Goal: Information Seeking & Learning: Learn about a topic

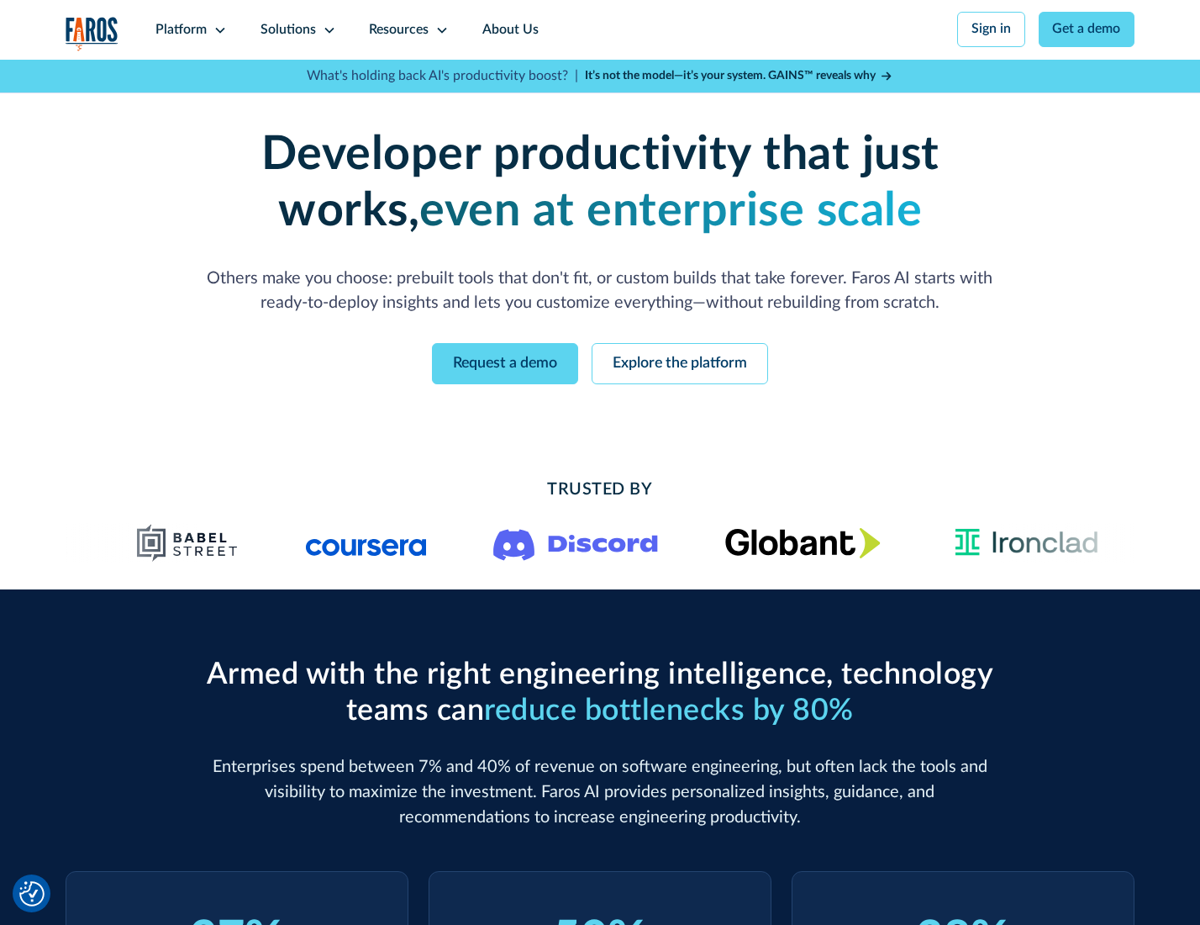
click at [218, 29] on icon at bounding box center [220, 30] width 13 height 13
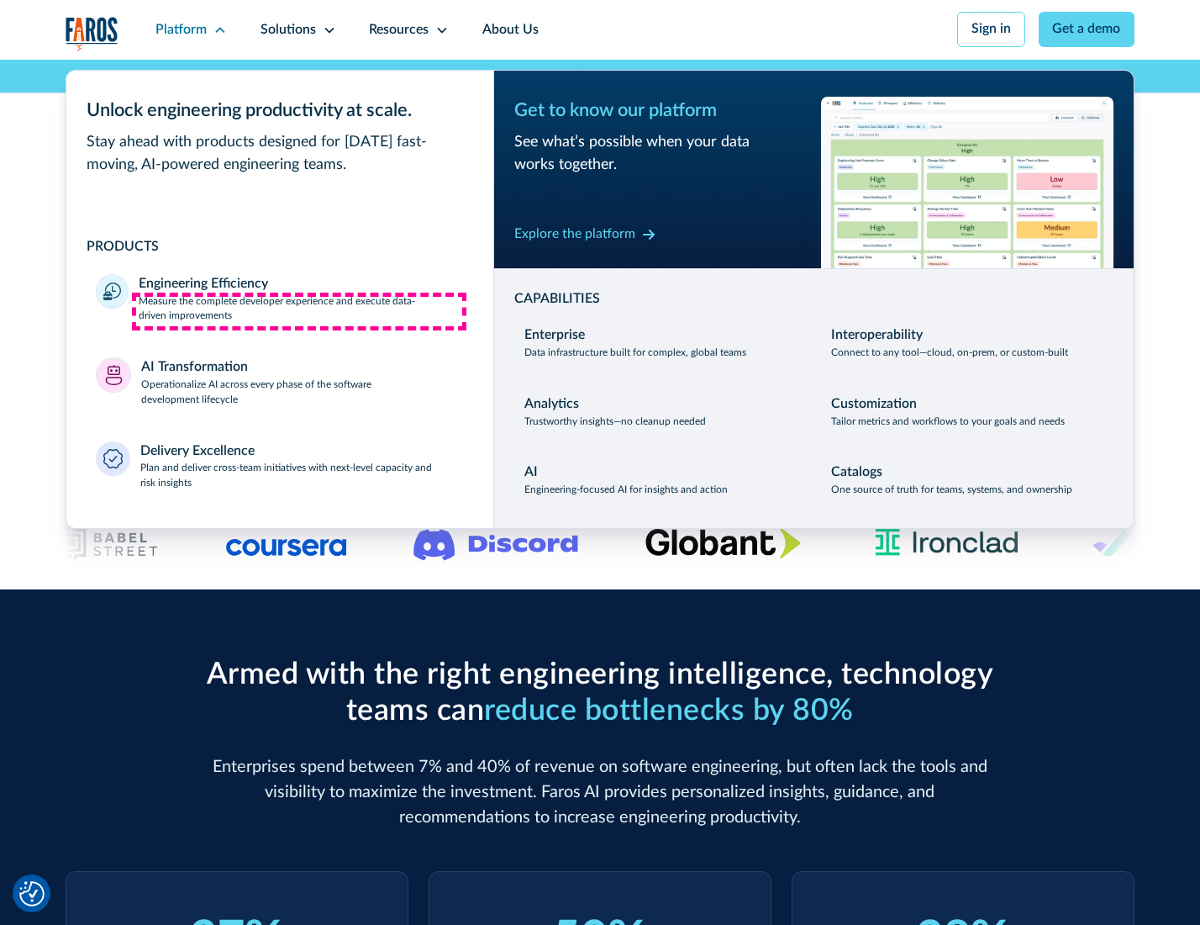
click at [299, 311] on p "Measure the complete developer experience and execute data-driven improvements" at bounding box center [301, 309] width 324 height 30
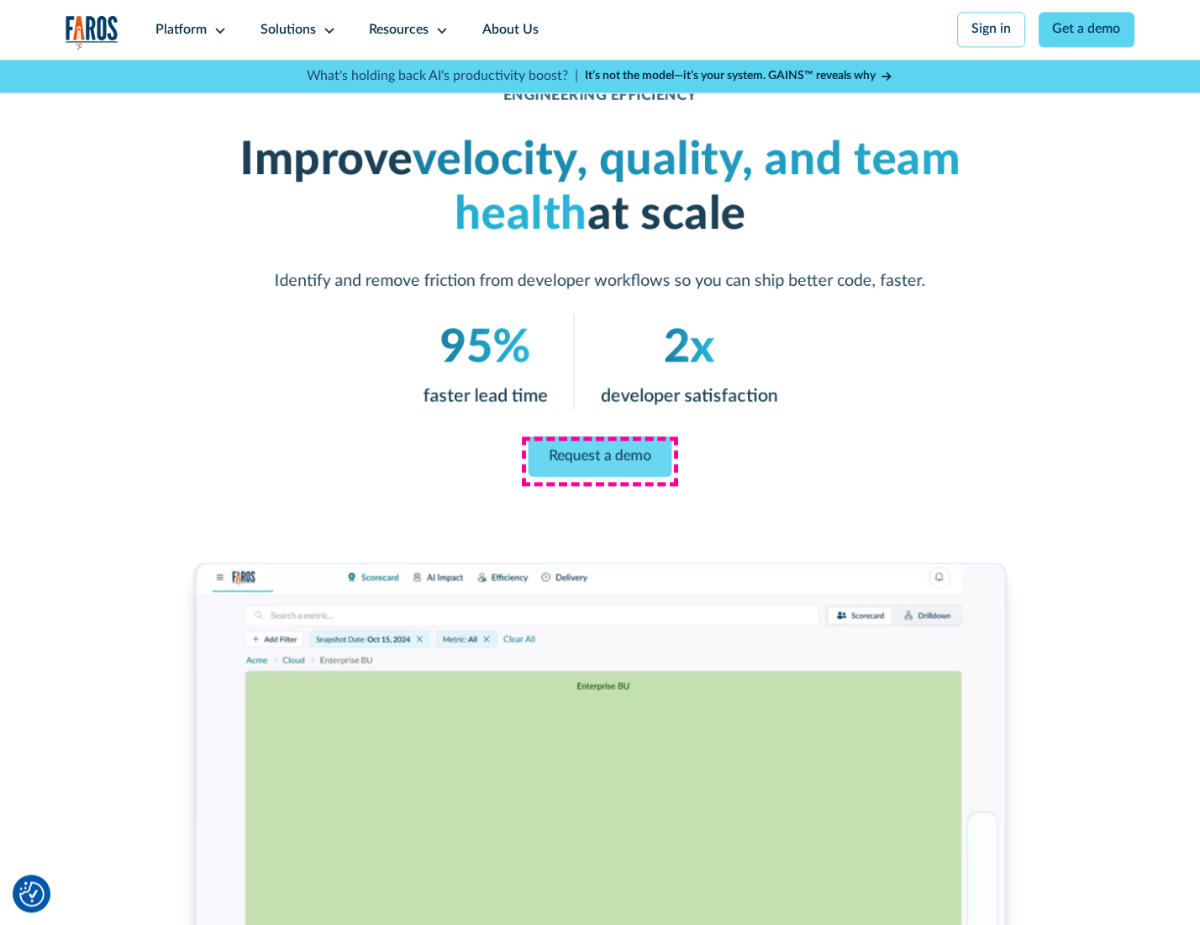
click at [599, 458] on link "Request a demo" at bounding box center [601, 456] width 144 height 40
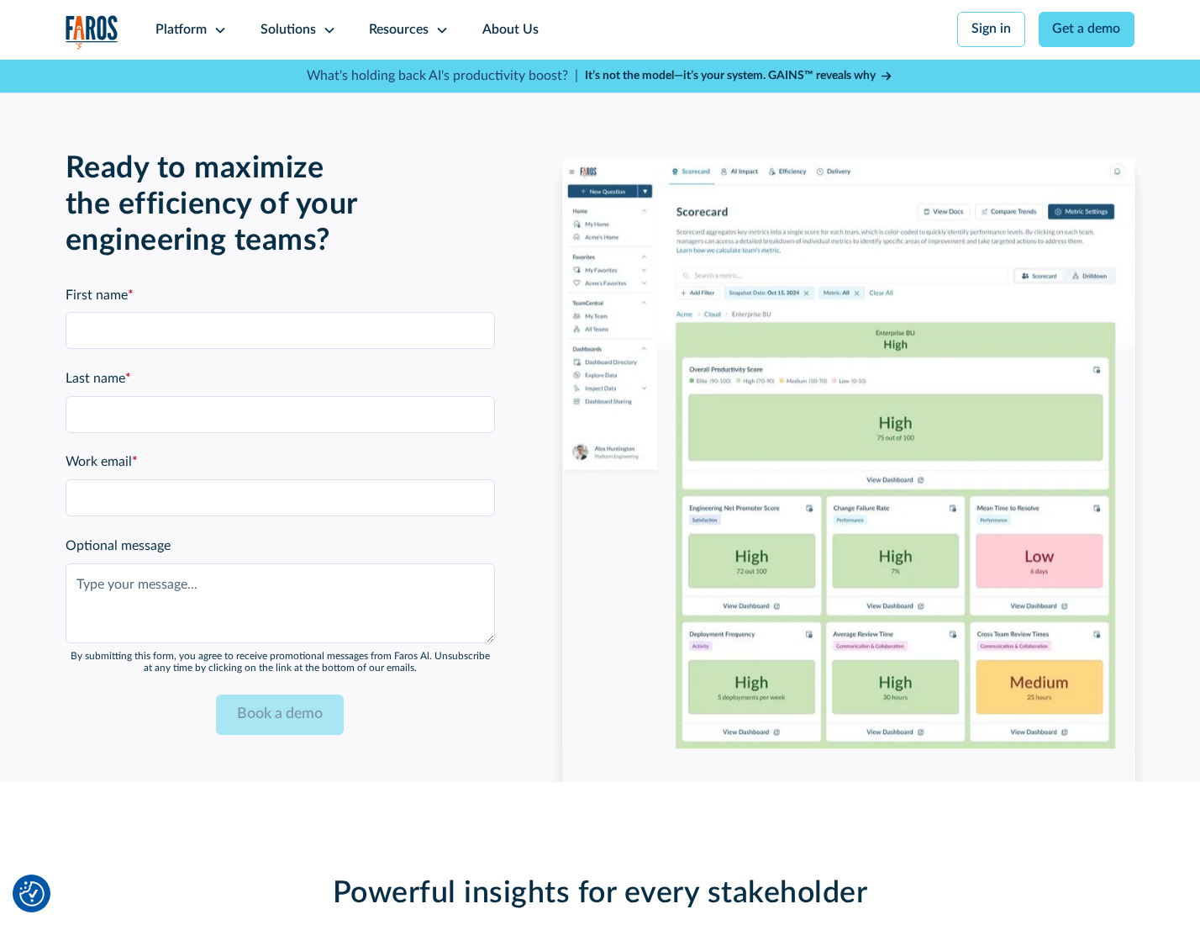
scroll to position [3659, 0]
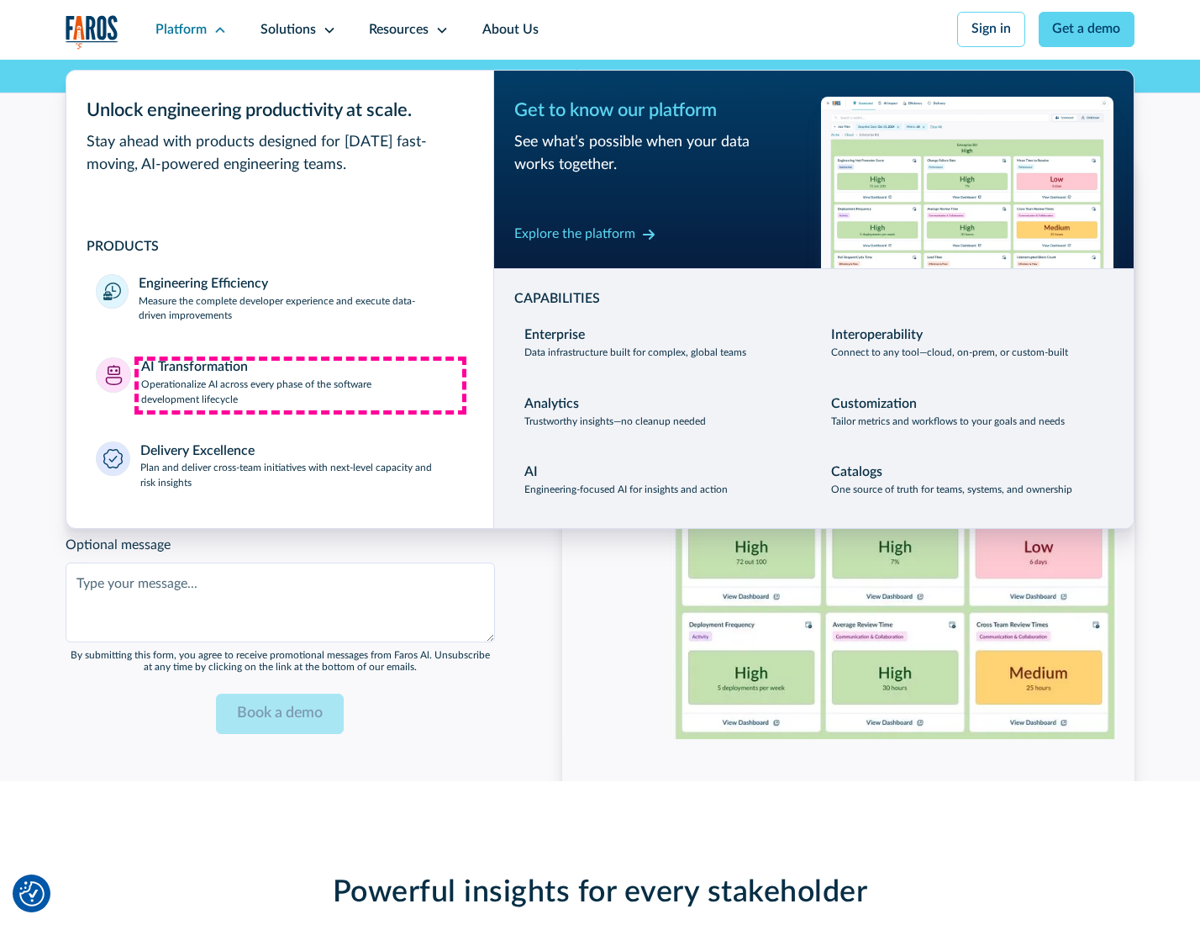
click at [300, 385] on p "Operationalize AI across every phase of the software development lifecycle" at bounding box center [302, 392] width 323 height 30
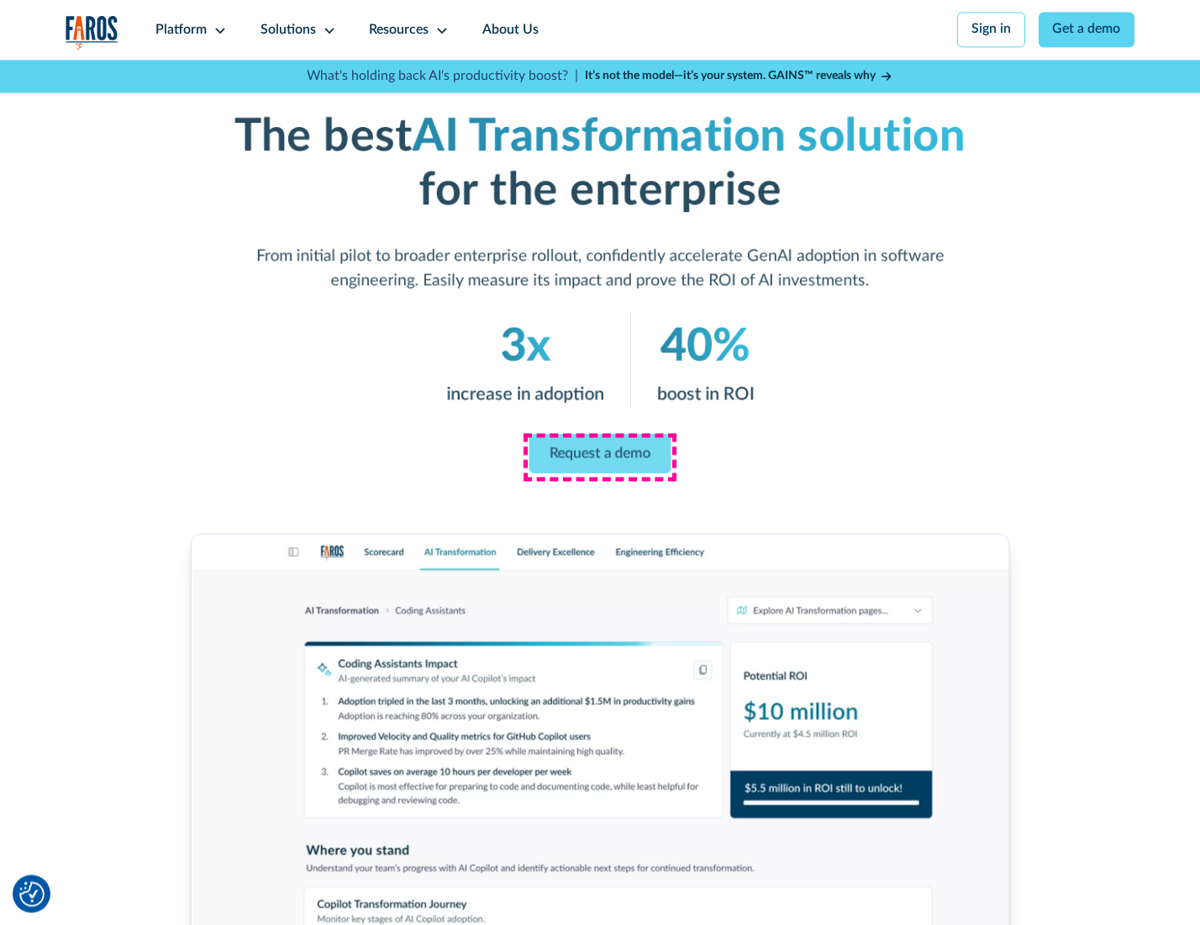
click at [599, 456] on link "Request a demo" at bounding box center [601, 454] width 142 height 40
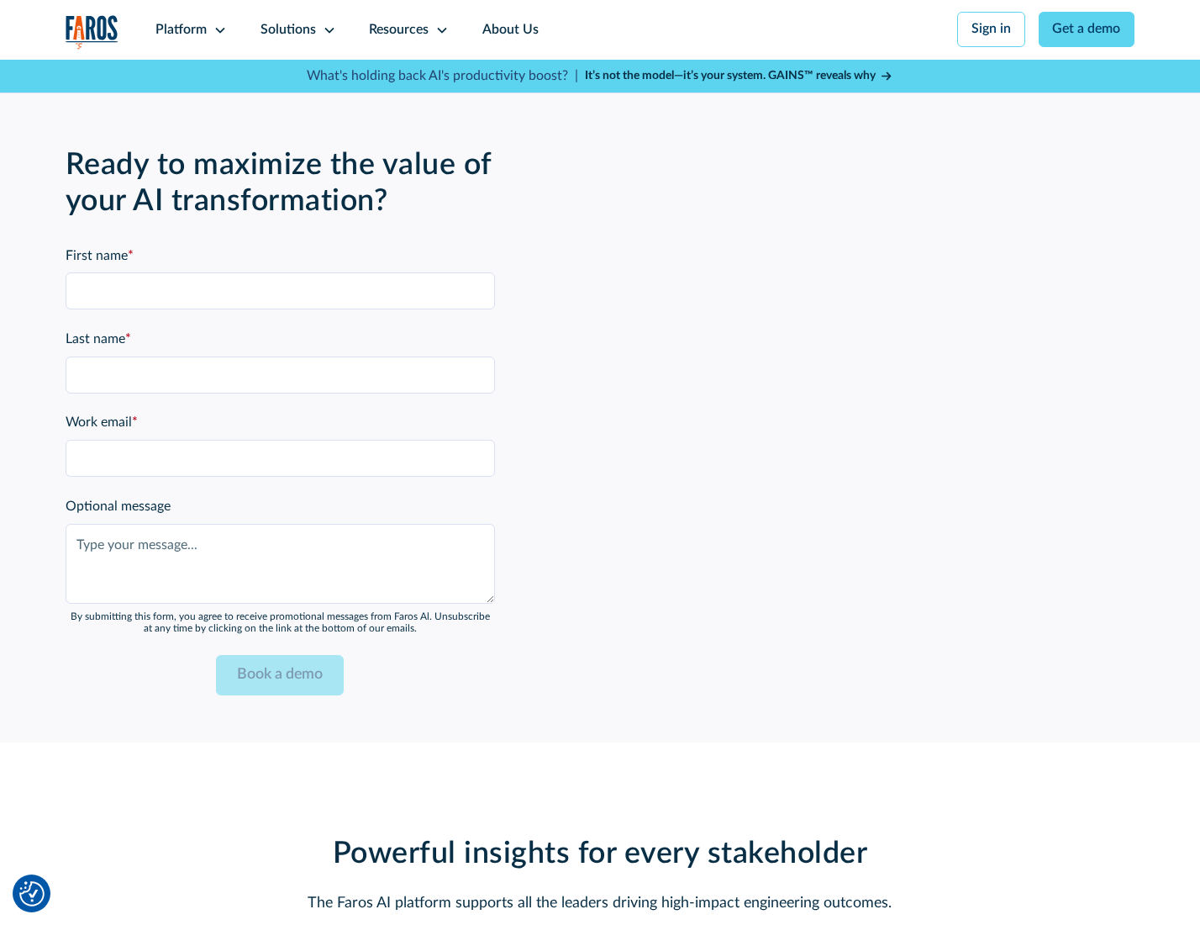
scroll to position [4064, 0]
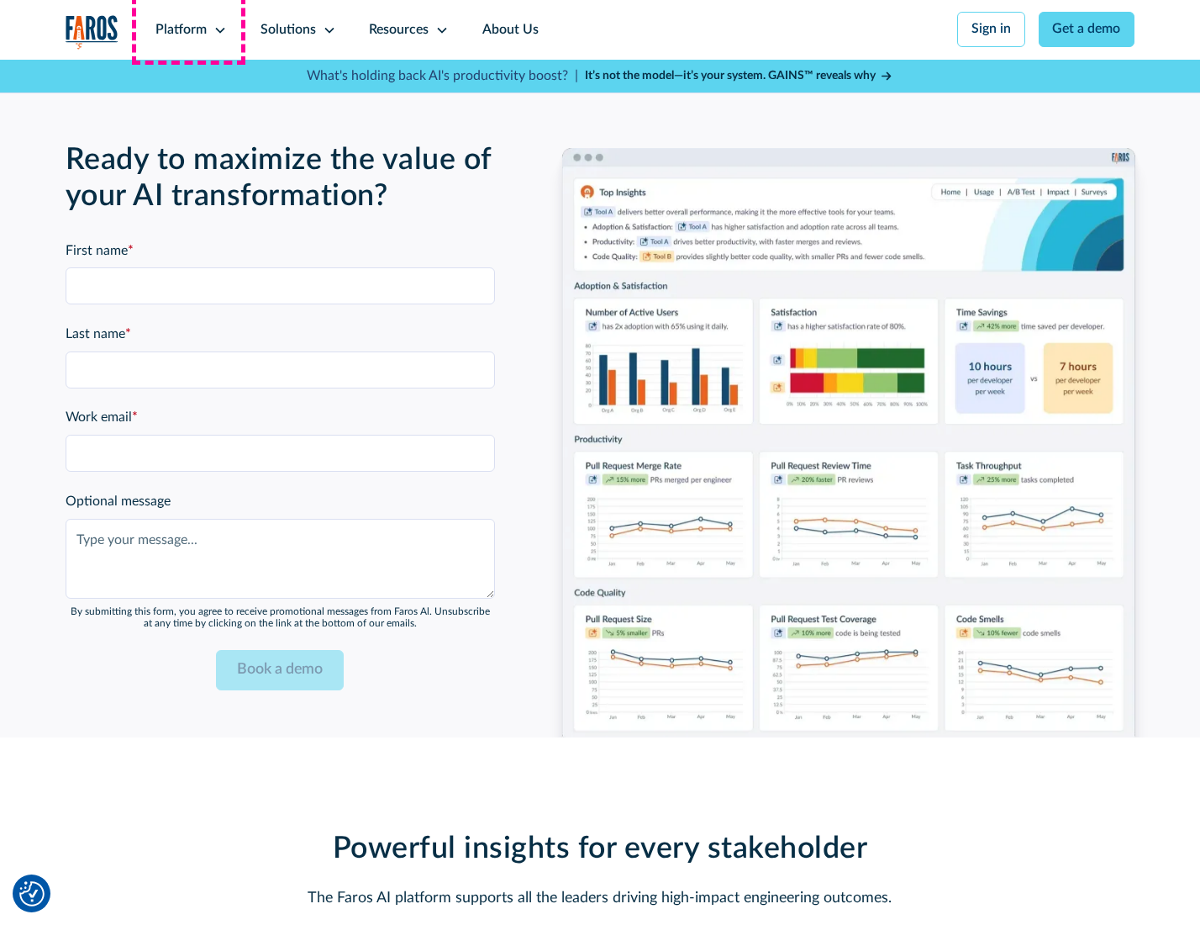
click at [188, 29] on div "Platform" at bounding box center [181, 30] width 51 height 20
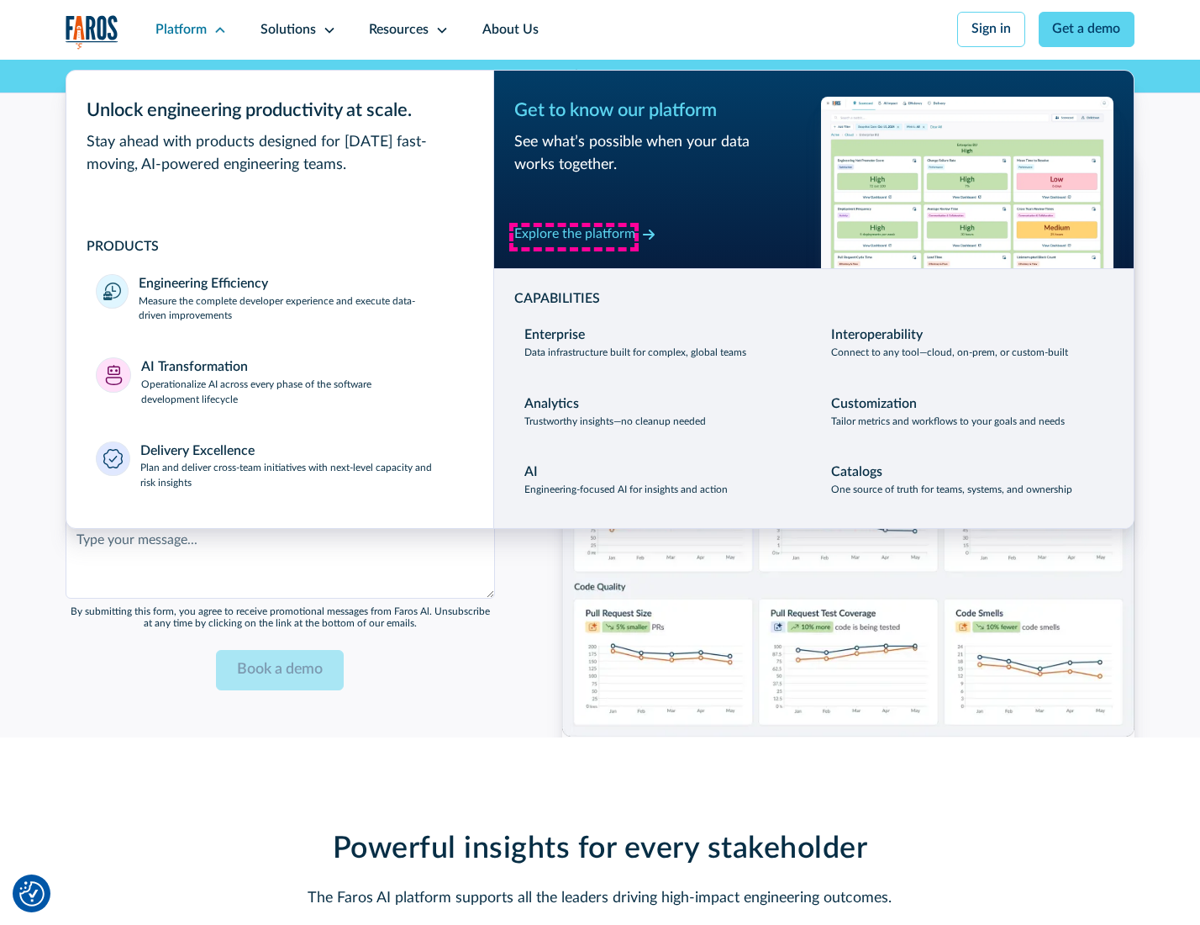
click at [574, 236] on div "Explore the platform" at bounding box center [574, 234] width 121 height 20
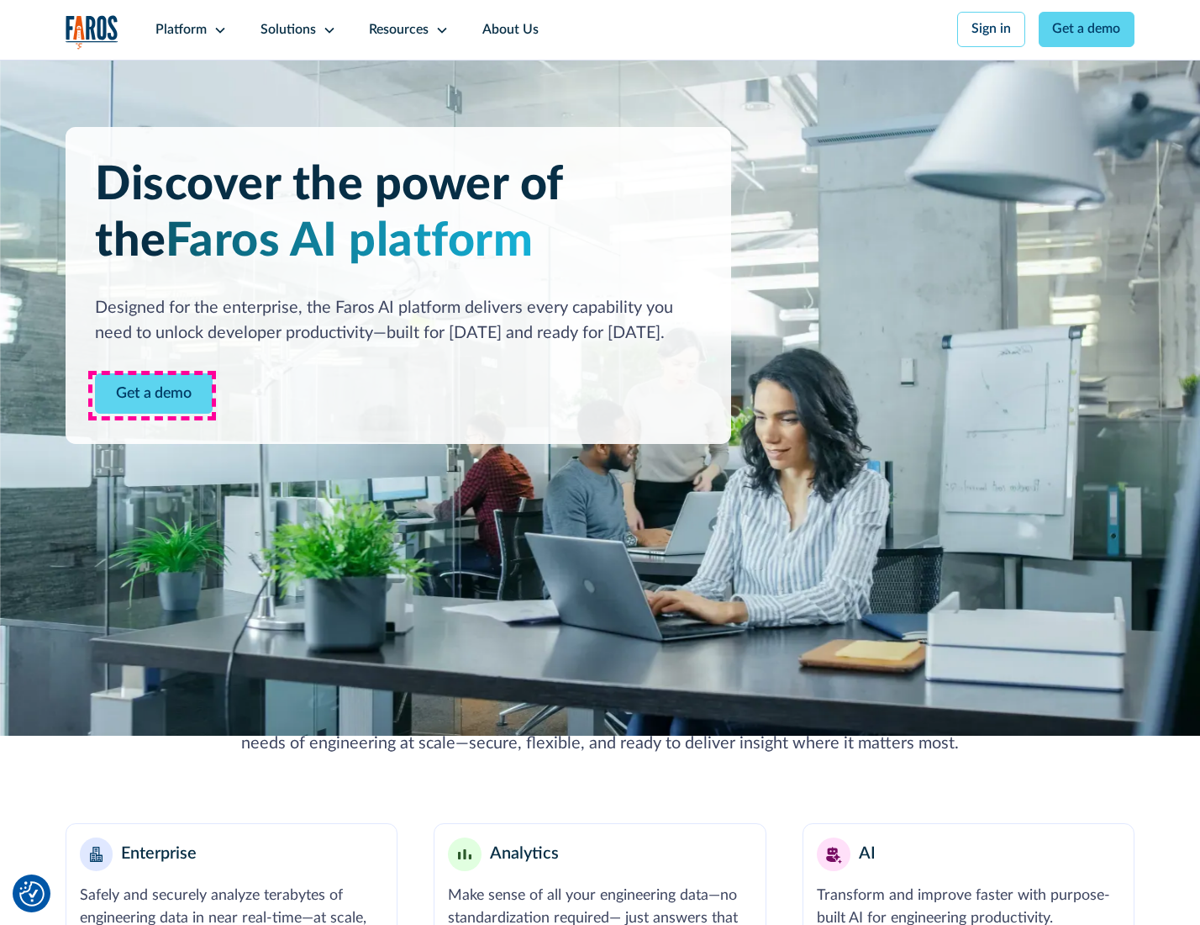
click at [152, 395] on link "Get a demo" at bounding box center [154, 393] width 118 height 41
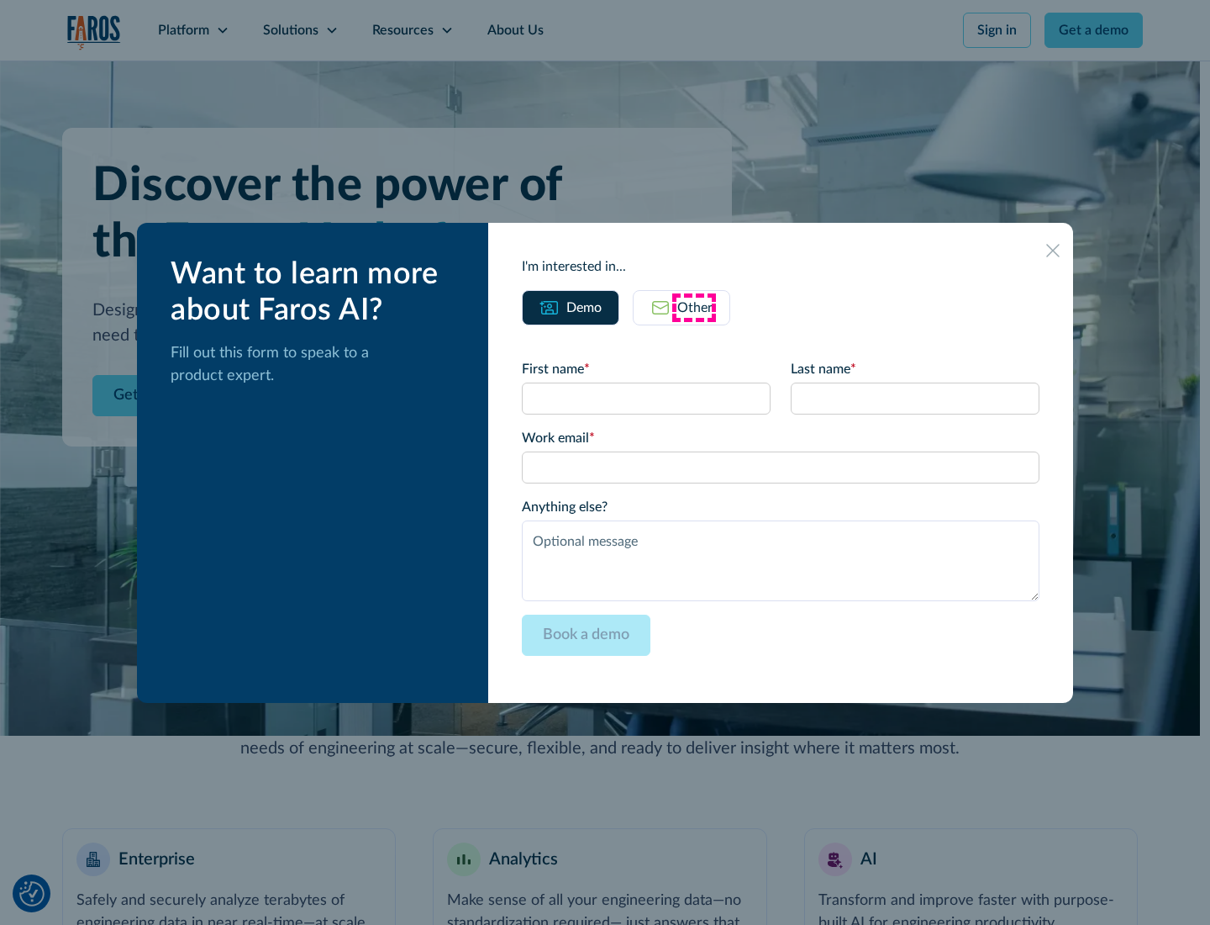
click at [694, 307] on div "Other" at bounding box center [695, 308] width 35 height 20
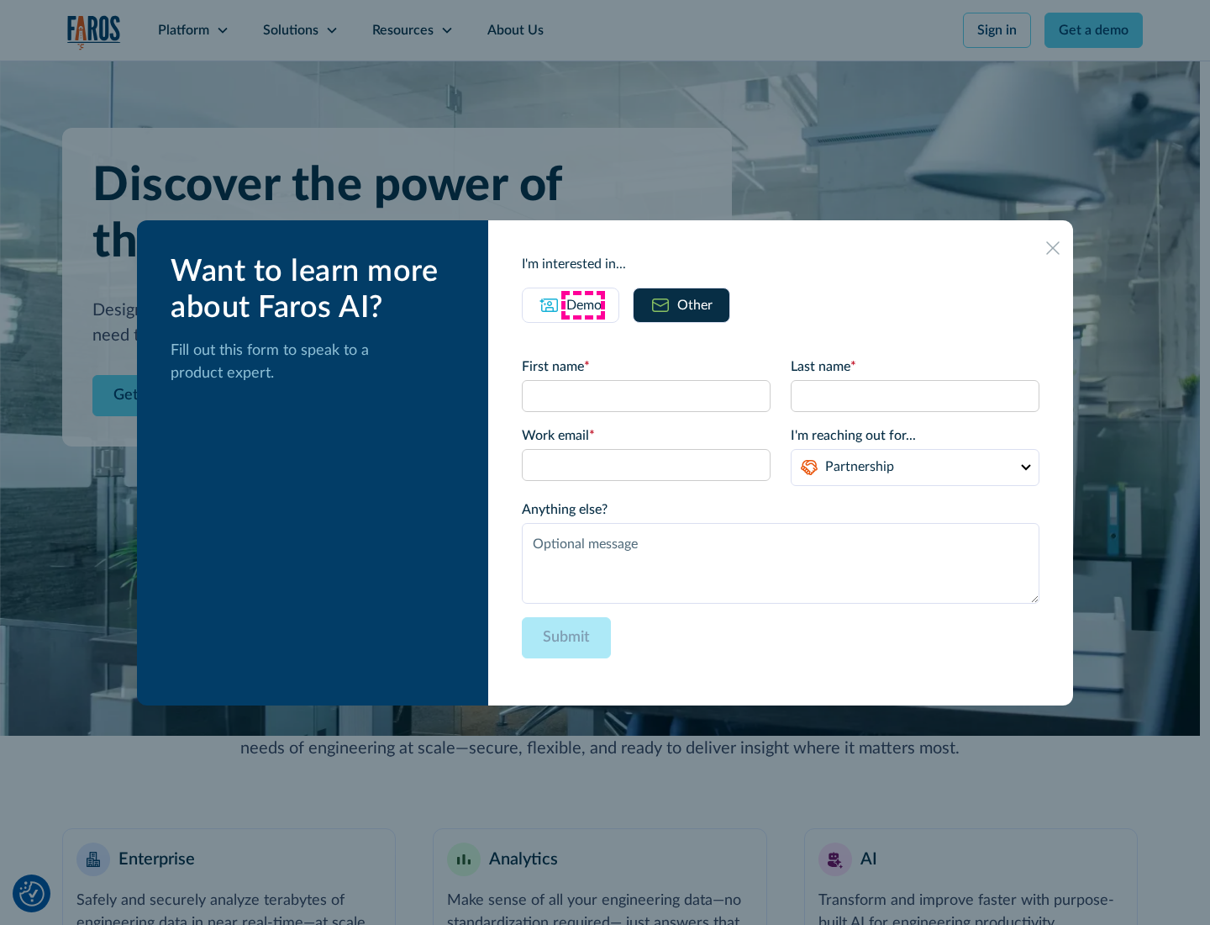
click at [583, 304] on div "Demo" at bounding box center [584, 305] width 35 height 20
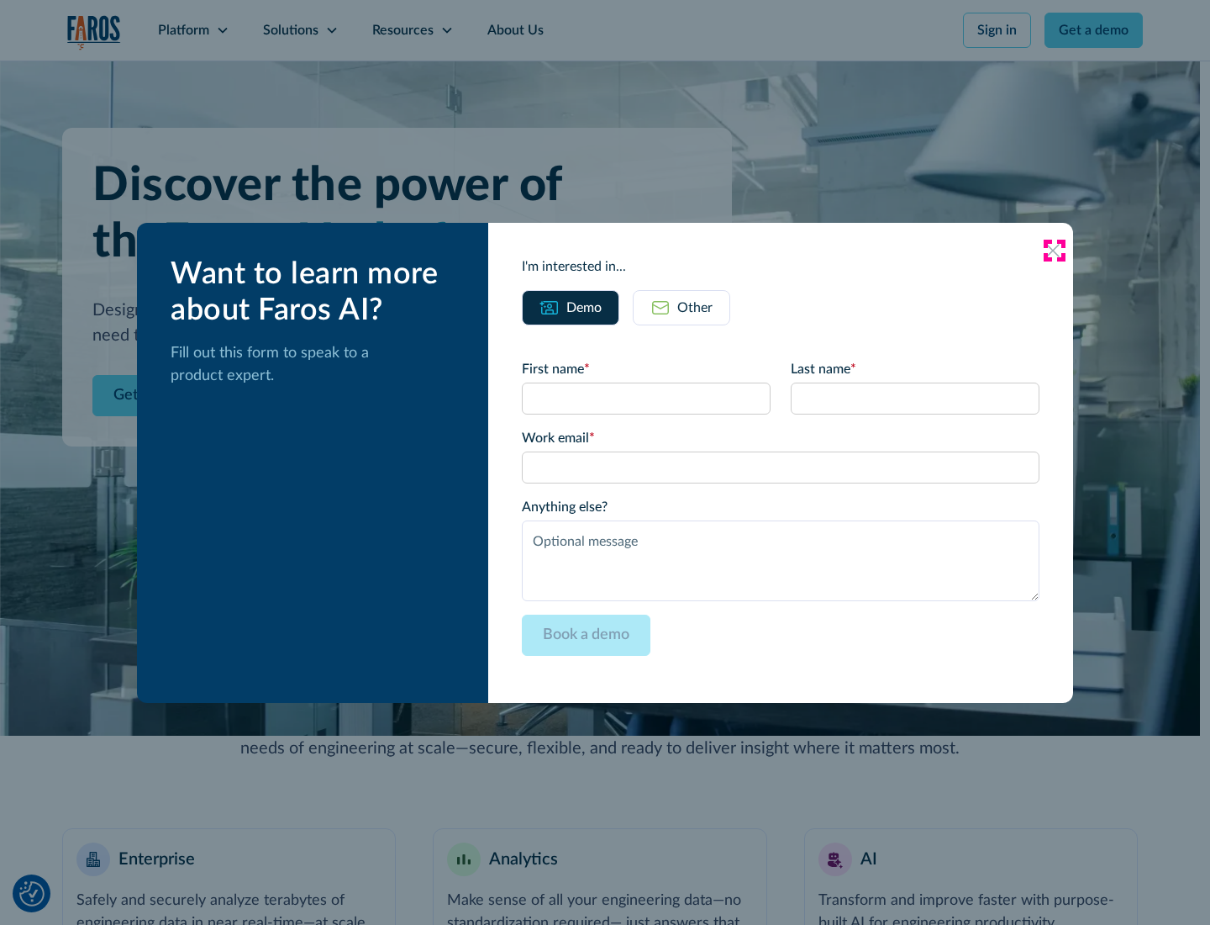
click at [1054, 250] on icon at bounding box center [1053, 250] width 13 height 13
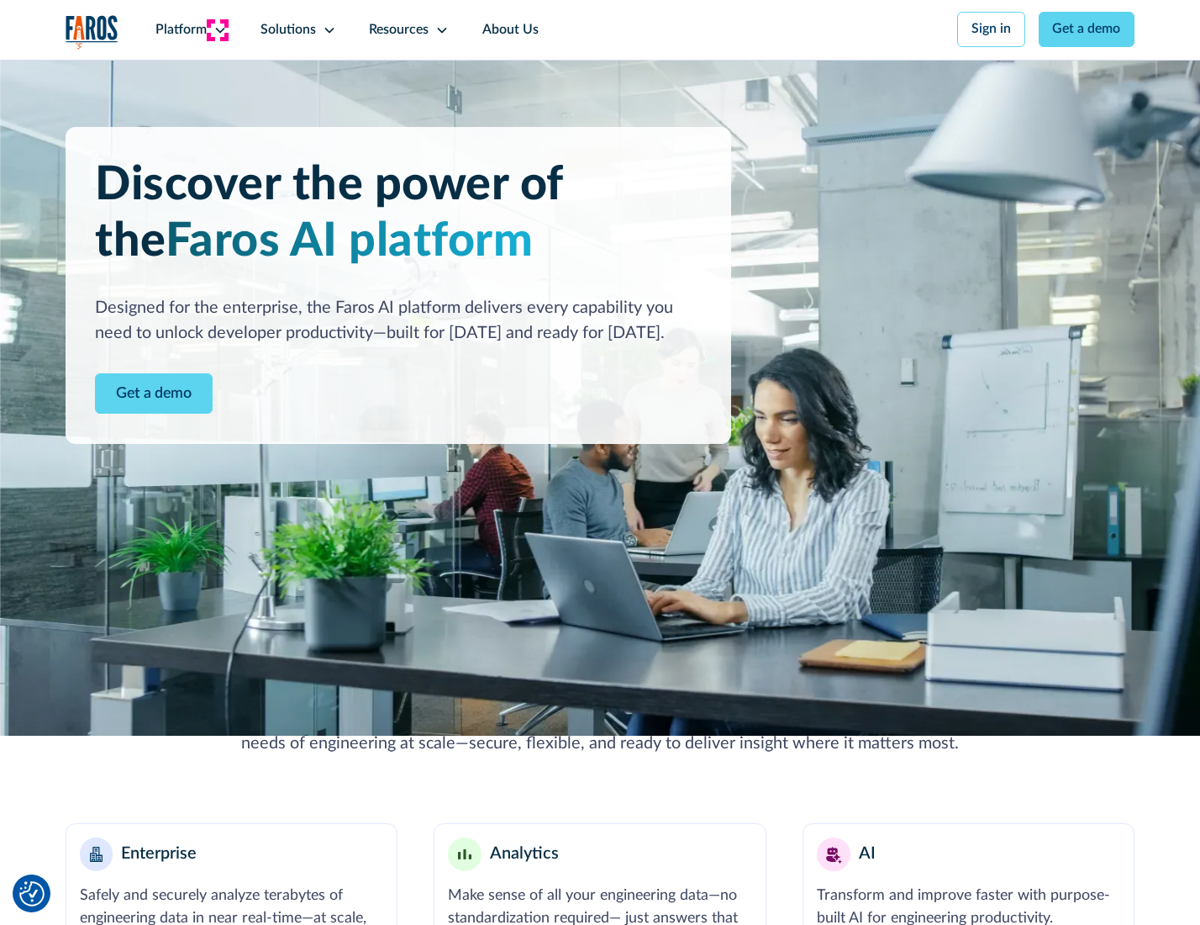
click at [218, 29] on icon at bounding box center [220, 30] width 13 height 13
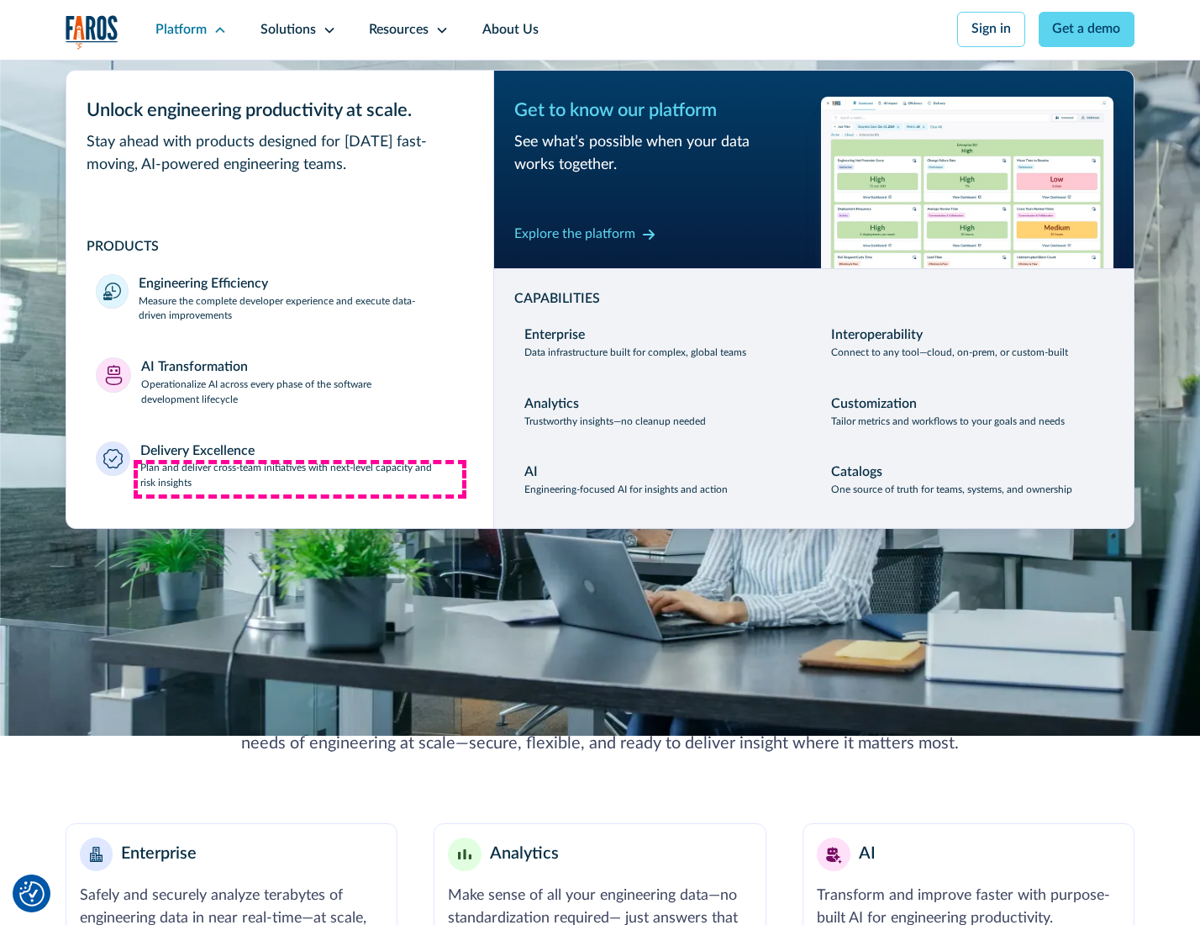
click at [300, 479] on p "Plan and deliver cross-team initiatives with next-level capacity and risk insig…" at bounding box center [302, 476] width 324 height 30
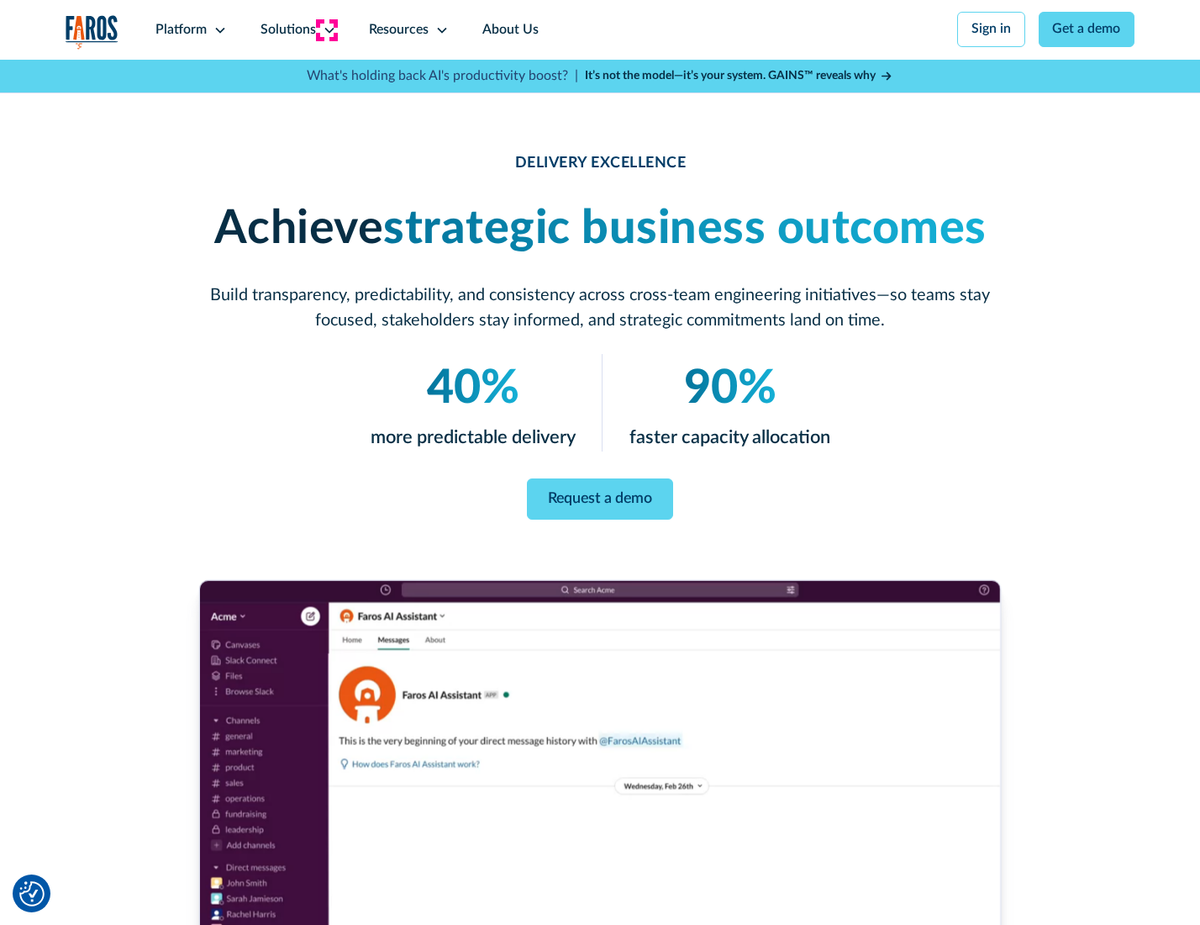
click at [326, 29] on icon at bounding box center [329, 30] width 13 height 13
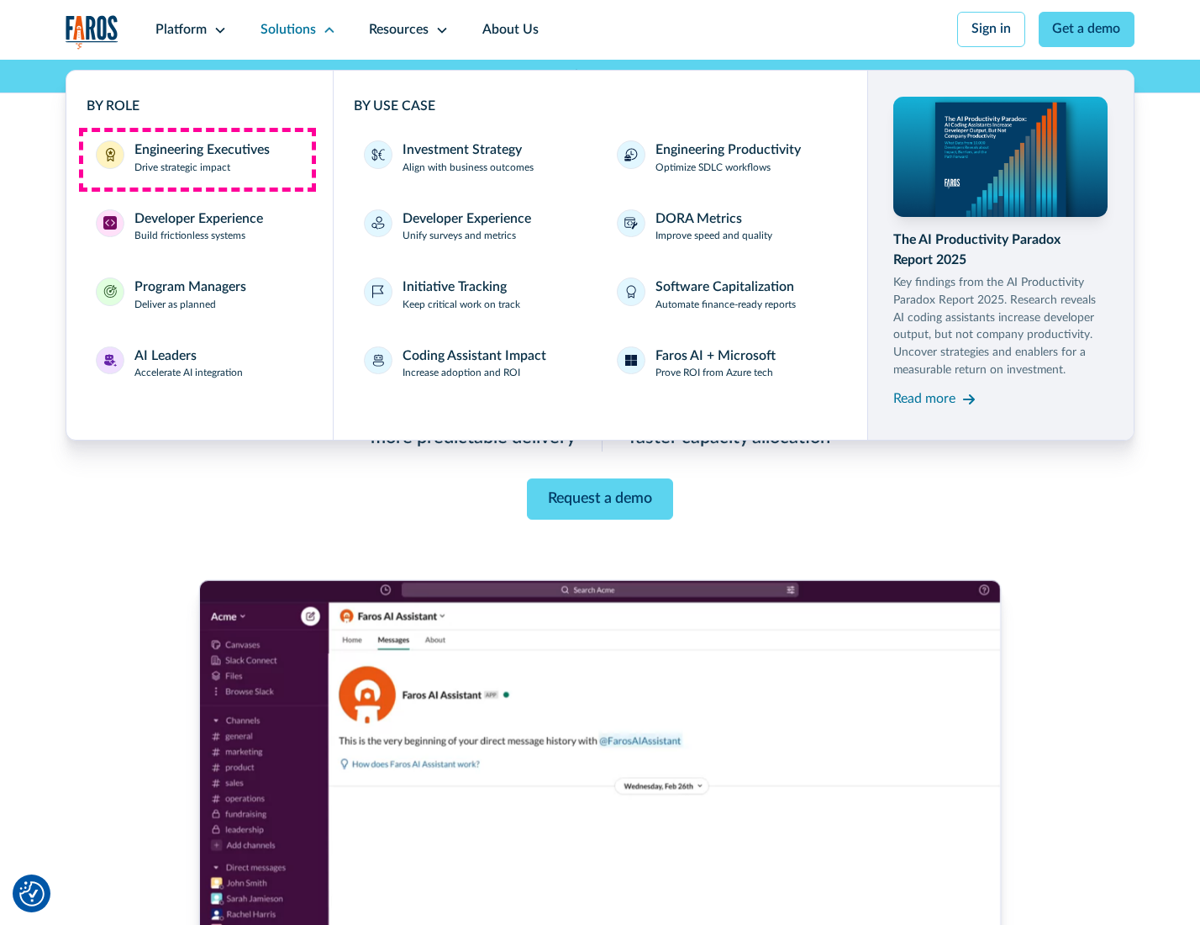
click at [197, 159] on div "Engineering Executives" at bounding box center [201, 150] width 135 height 20
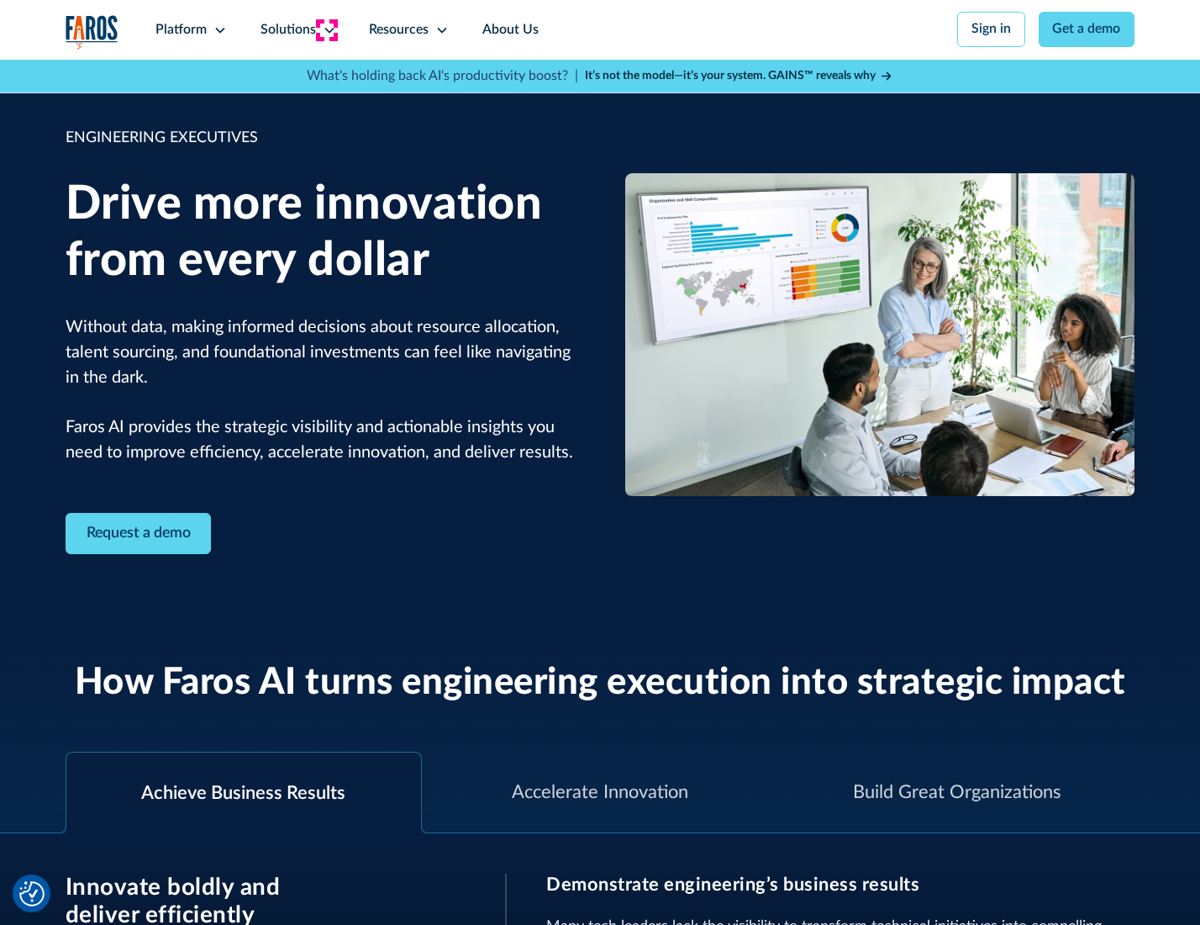
click at [326, 29] on icon at bounding box center [329, 30] width 13 height 13
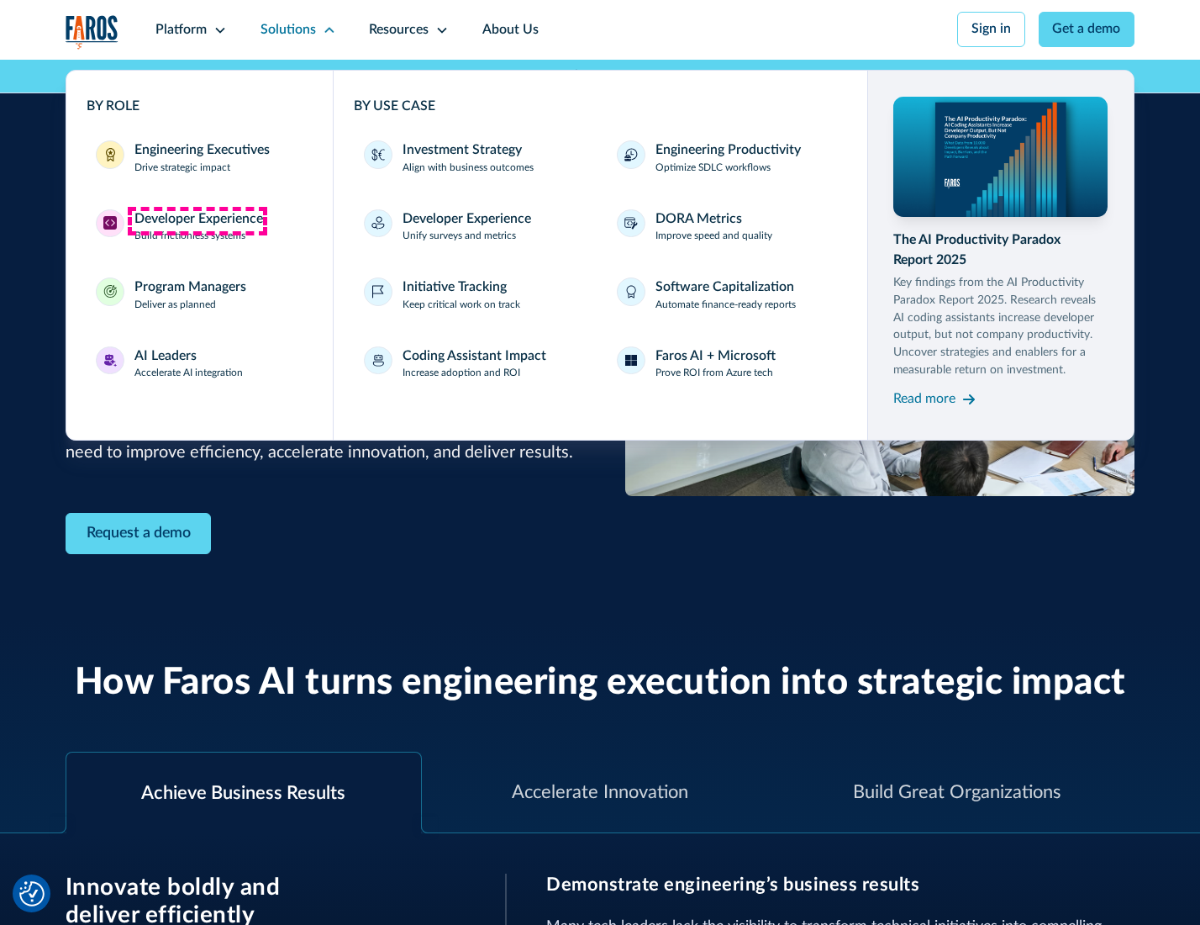
click at [197, 220] on div "Developer Experience" at bounding box center [198, 219] width 129 height 20
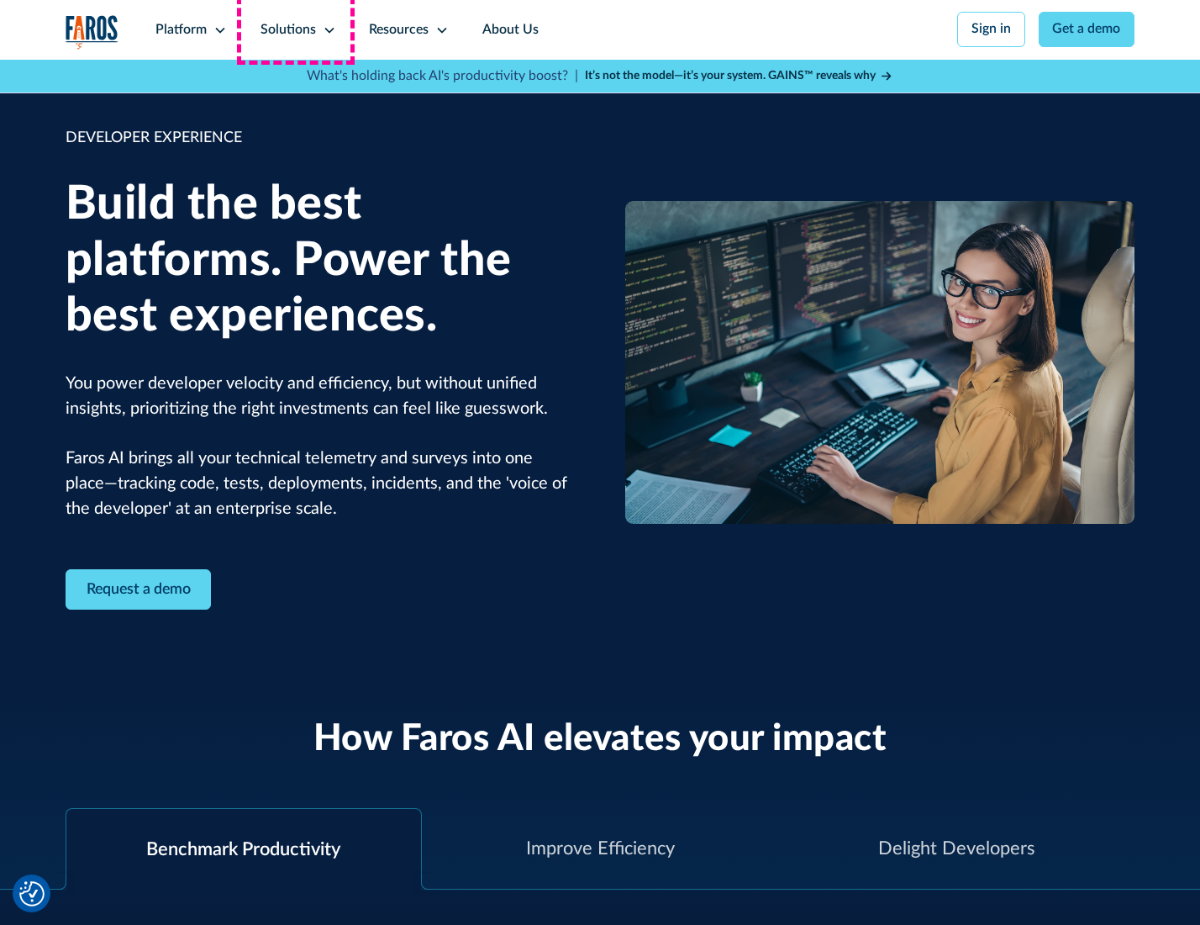
click at [296, 29] on div "Solutions" at bounding box center [288, 30] width 55 height 20
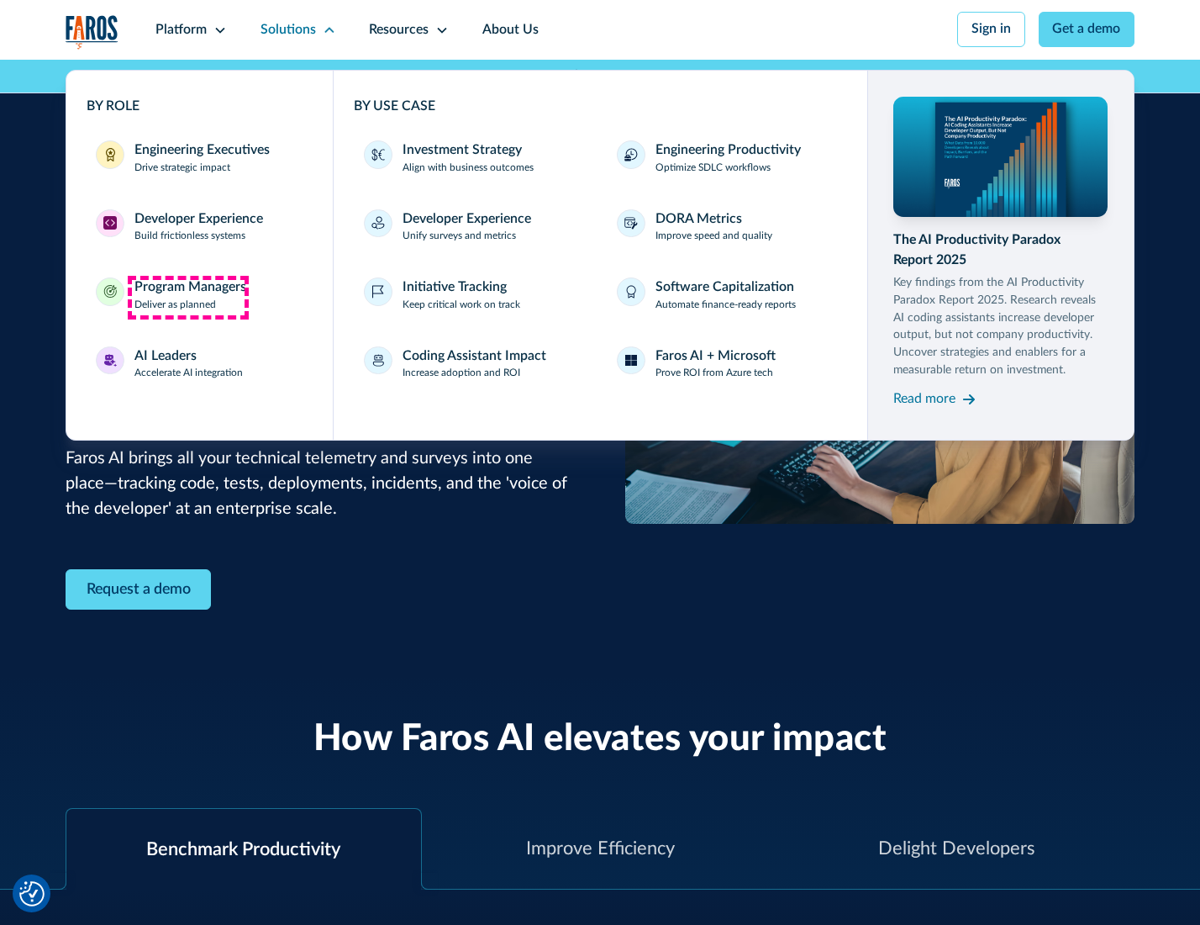
click at [187, 297] on div "Program Managers" at bounding box center [190, 287] width 112 height 20
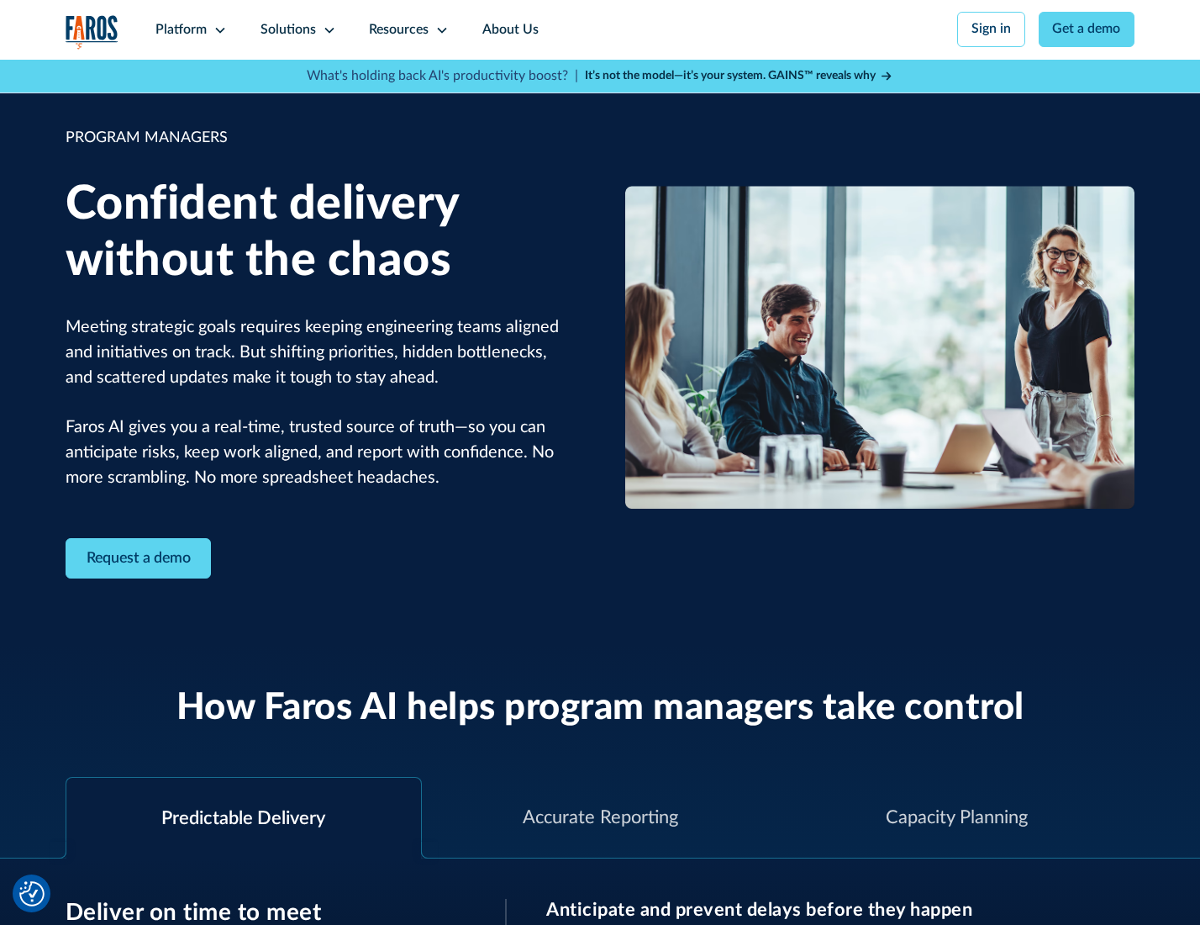
click at [326, 30] on icon at bounding box center [329, 30] width 13 height 13
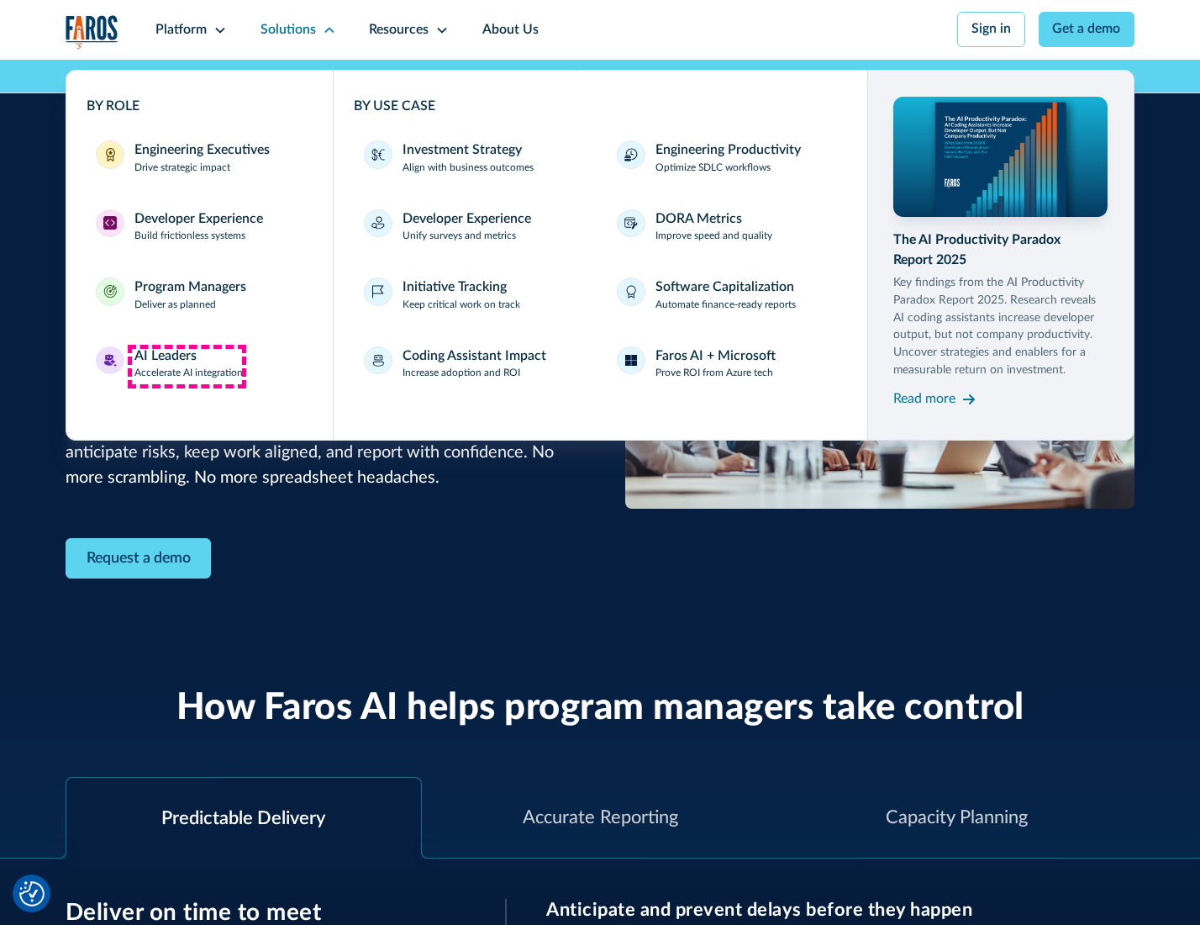
click at [187, 366] on div "AI Leaders" at bounding box center [165, 356] width 62 height 20
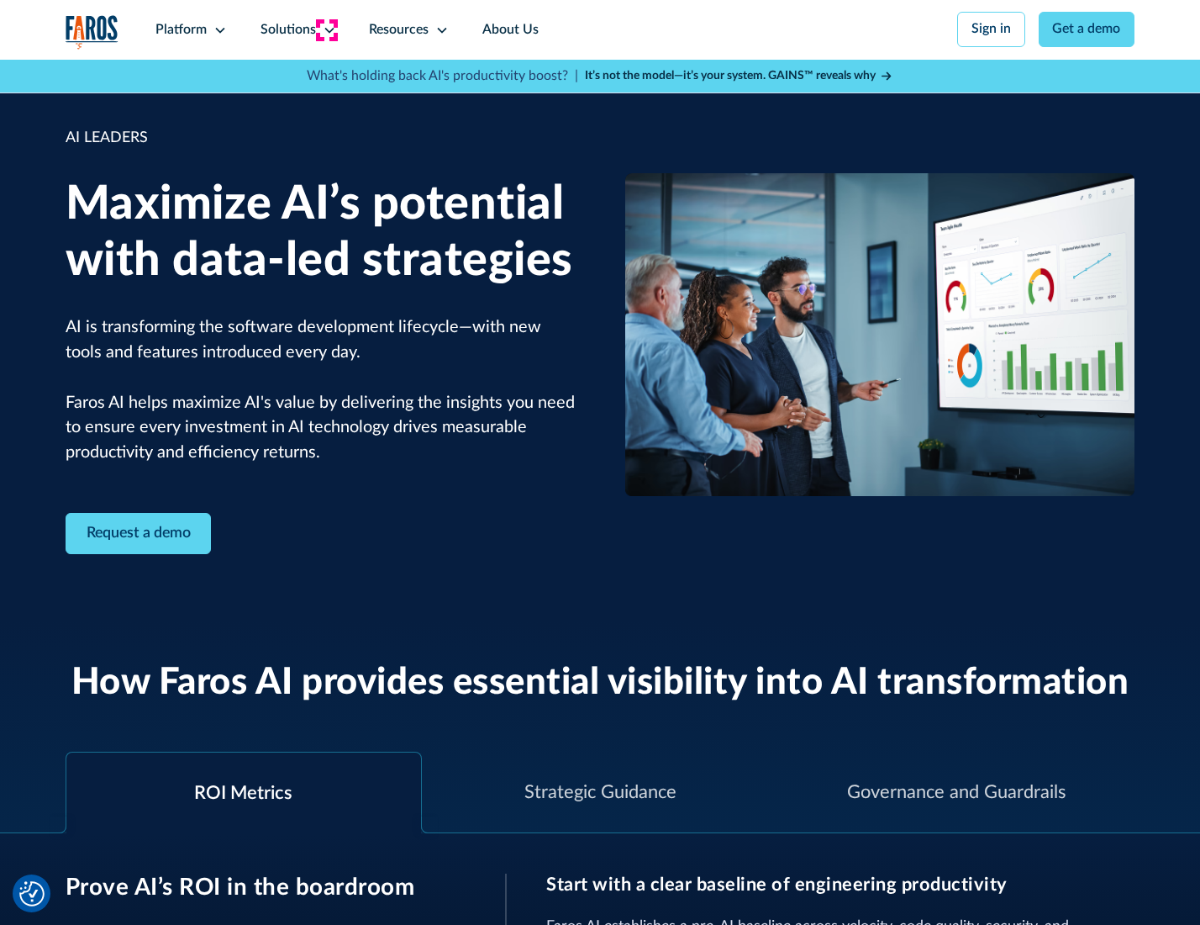
click at [326, 29] on icon at bounding box center [329, 30] width 13 height 13
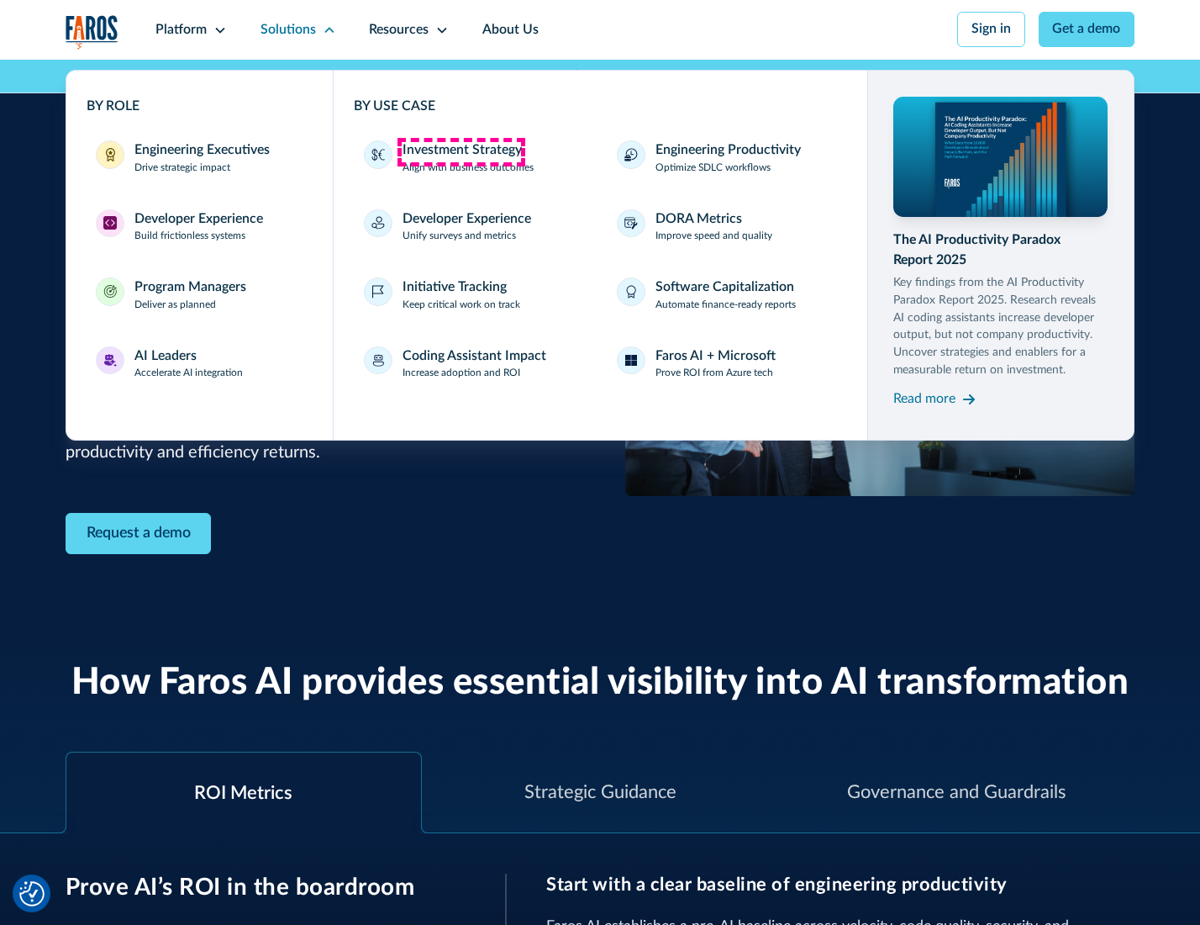
click at [461, 151] on div "Investment Strategy" at bounding box center [462, 150] width 119 height 20
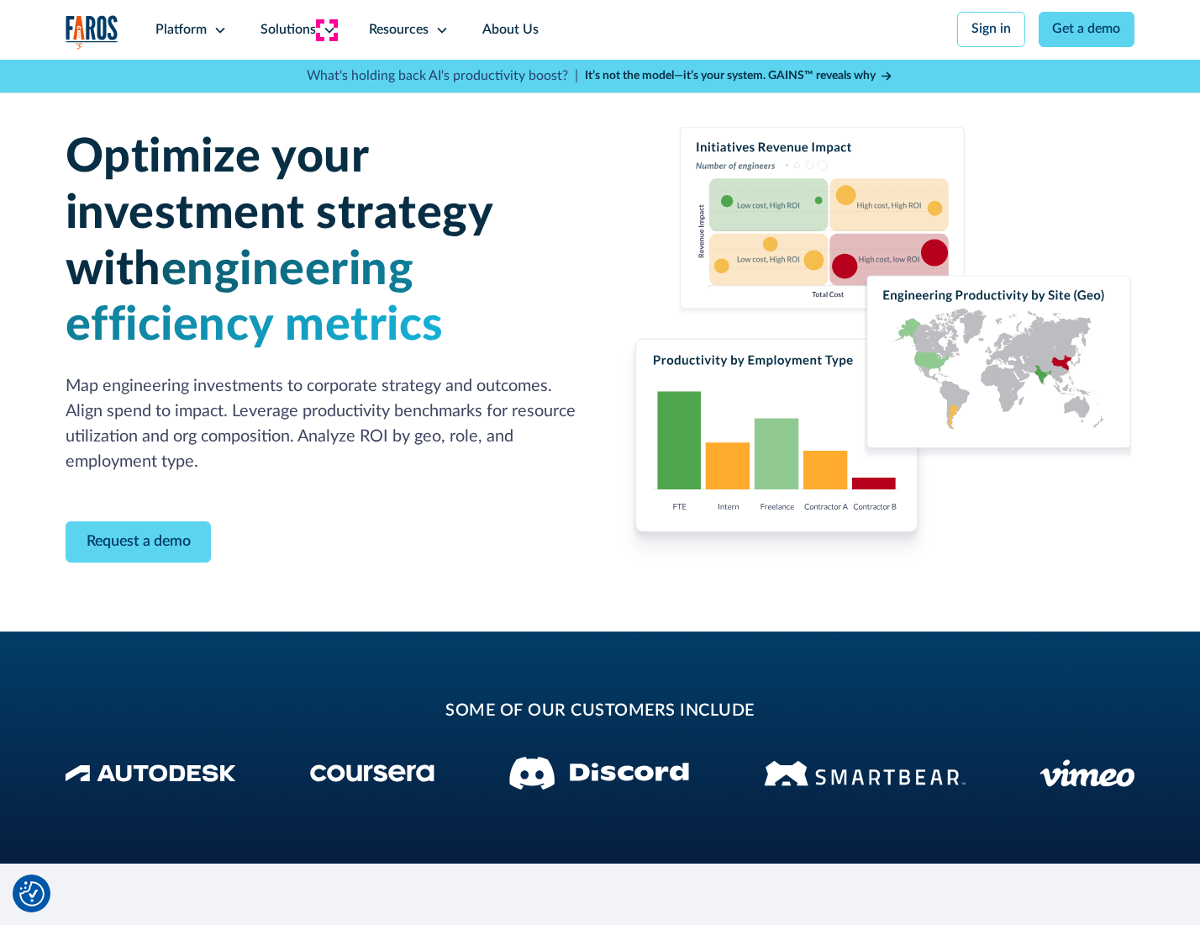
click at [326, 29] on icon at bounding box center [329, 30] width 13 height 13
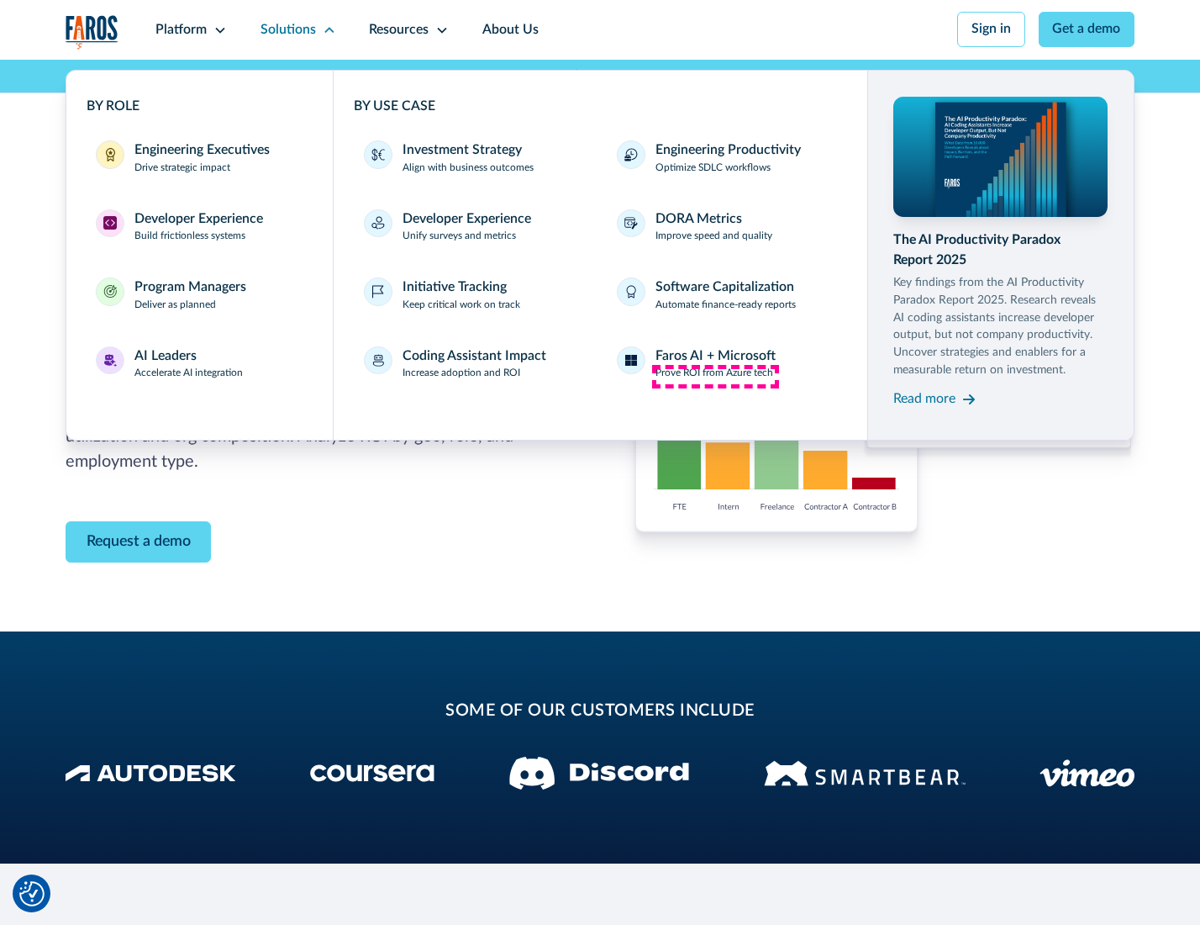
click at [715, 376] on p "Prove ROI from Azure tech" at bounding box center [715, 373] width 118 height 15
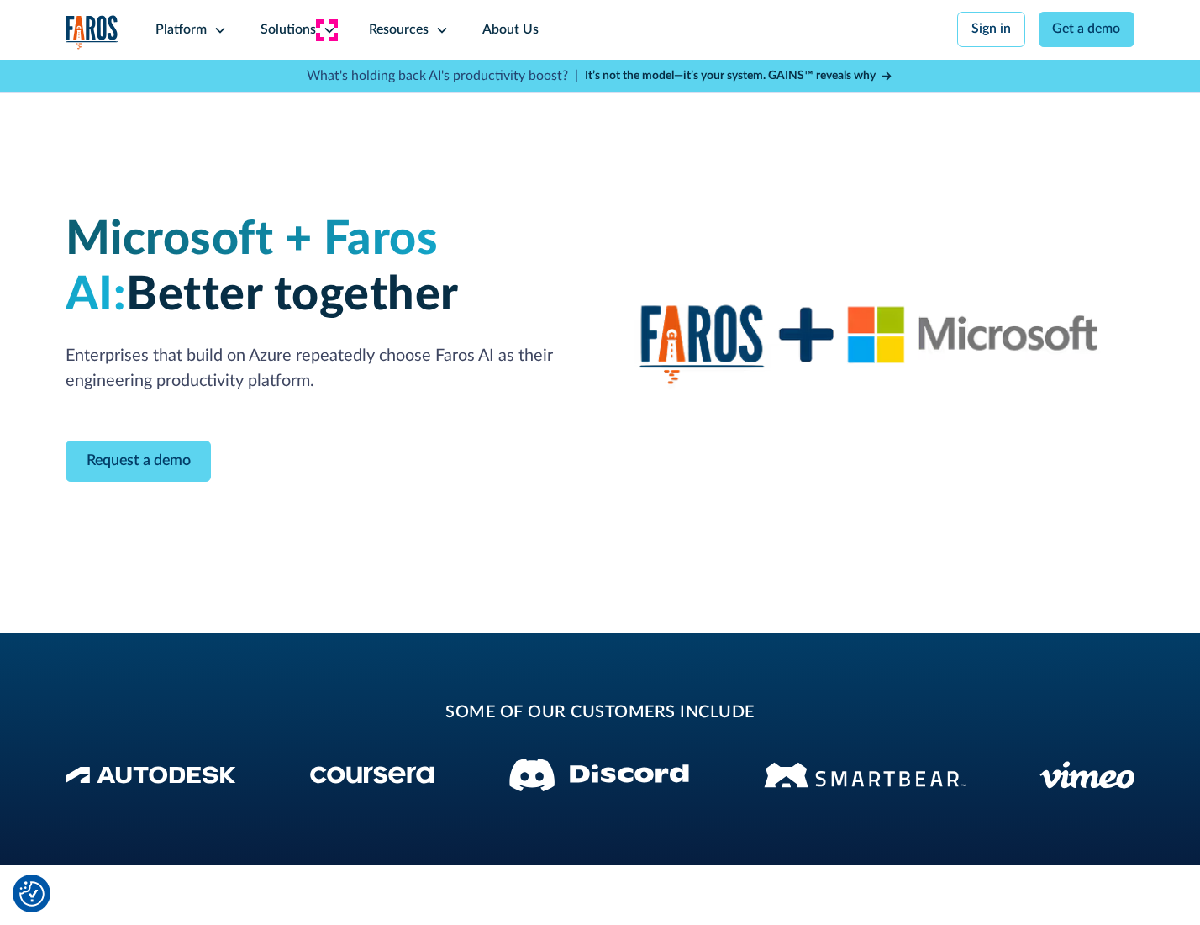
click at [326, 29] on icon at bounding box center [329, 30] width 13 height 13
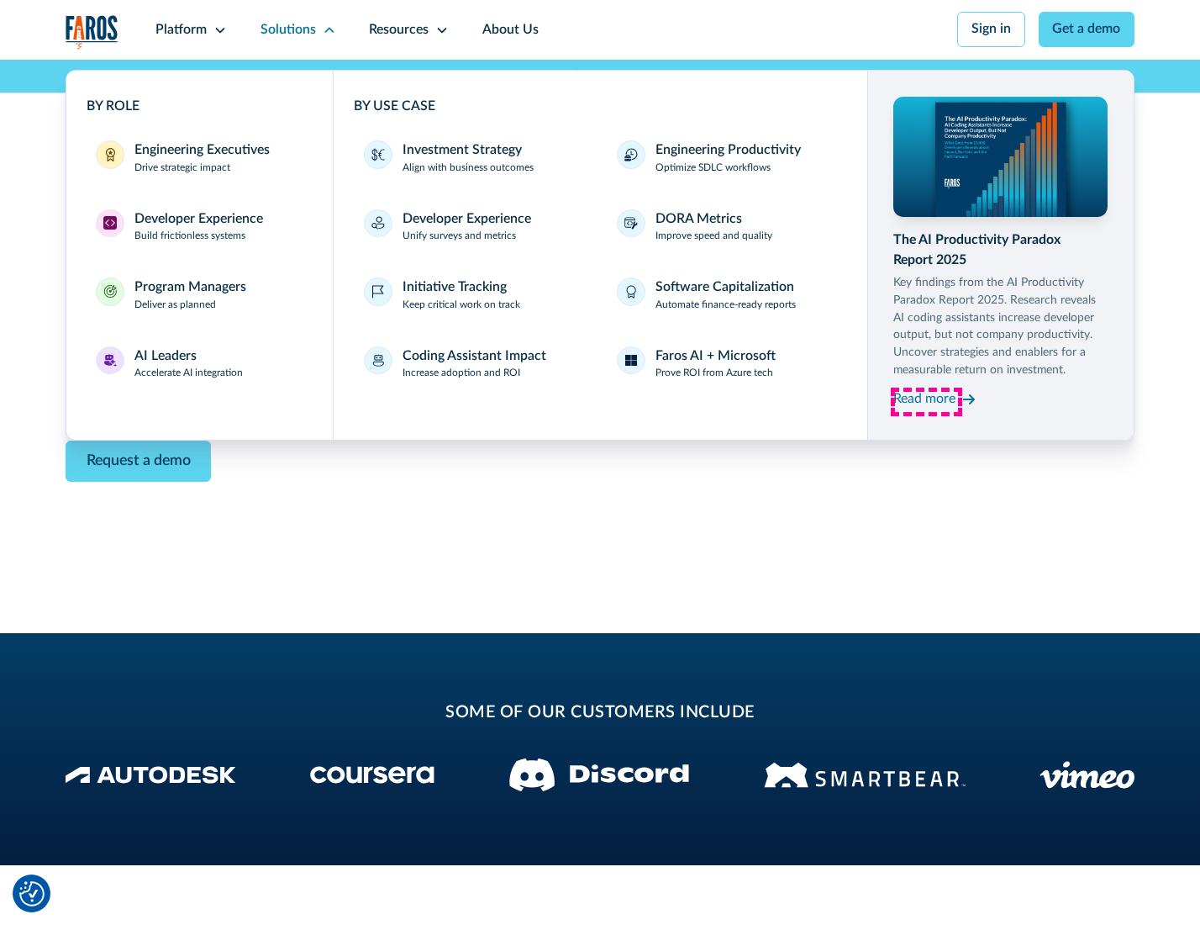
click at [926, 402] on div "Read more" at bounding box center [925, 399] width 62 height 20
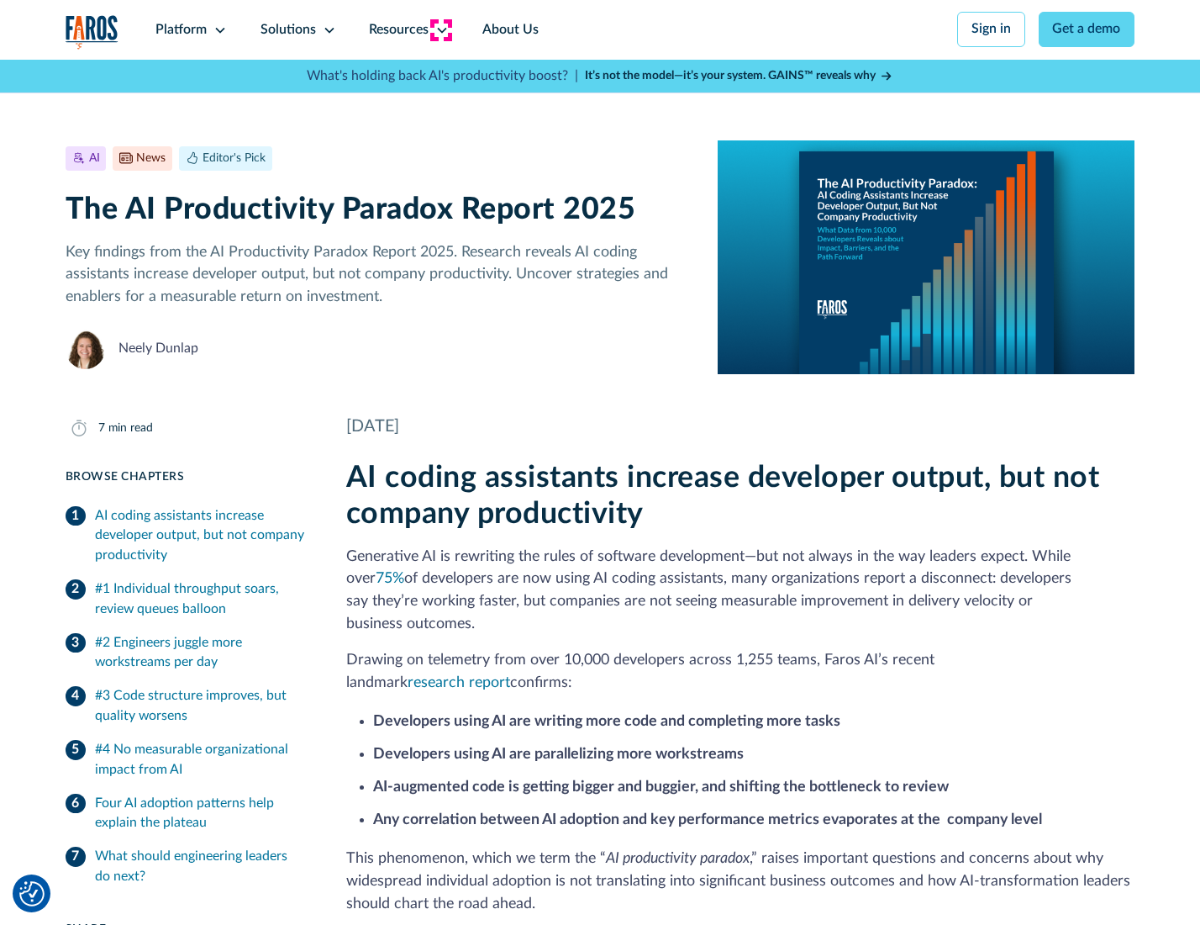
click at [440, 29] on icon at bounding box center [441, 30] width 13 height 13
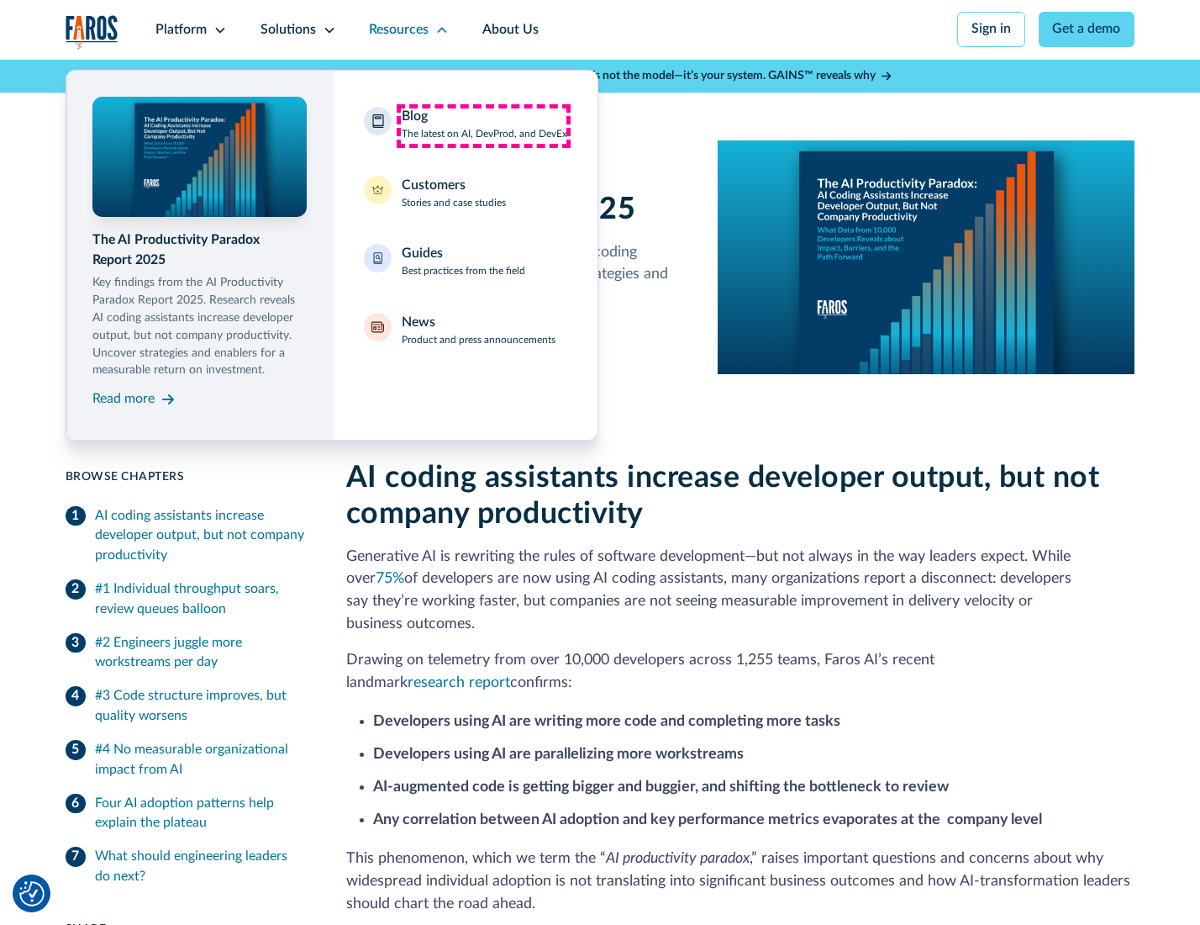
click at [483, 125] on div "Blog The latest on AI, DevProd, and DevEx" at bounding box center [485, 124] width 166 height 35
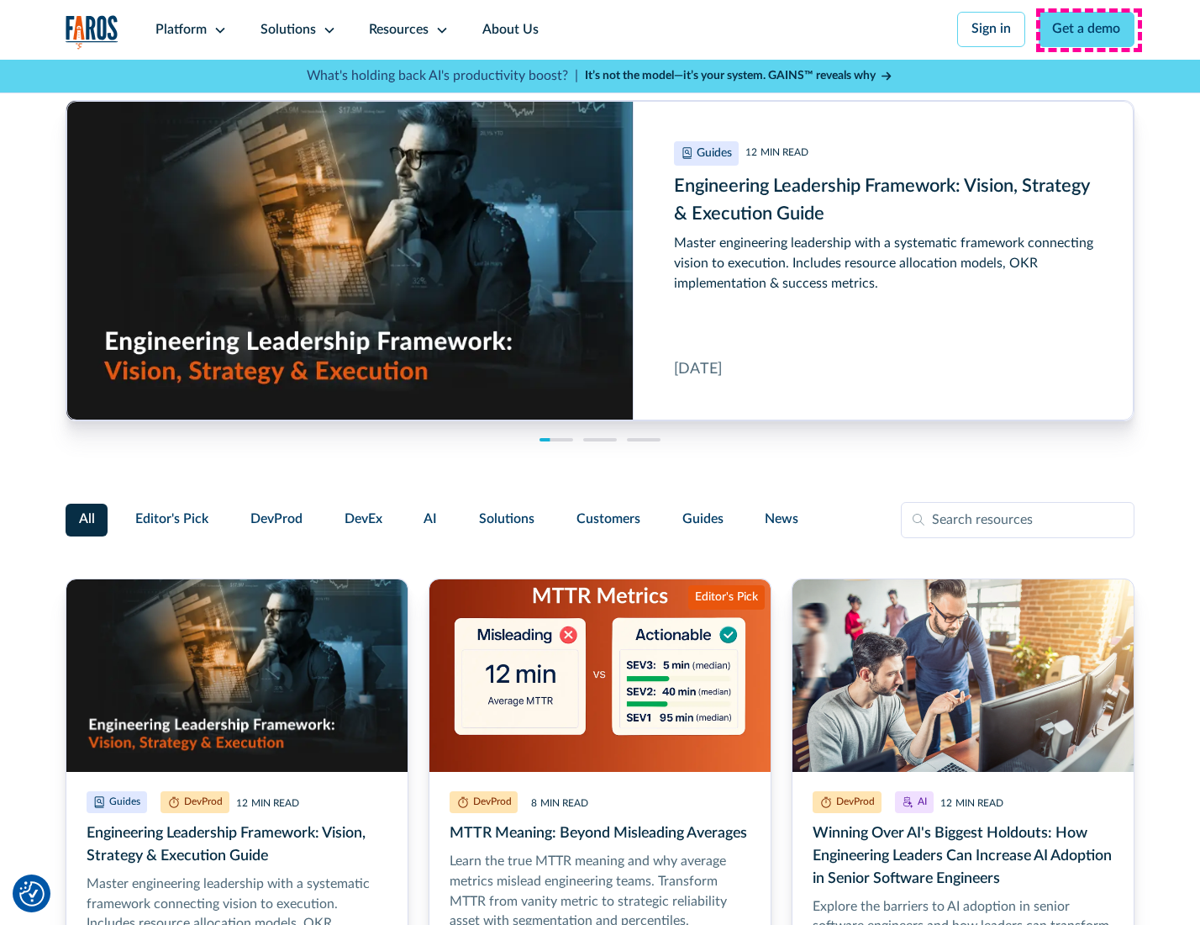
click at [1089, 29] on link "Get a demo" at bounding box center [1087, 29] width 97 height 35
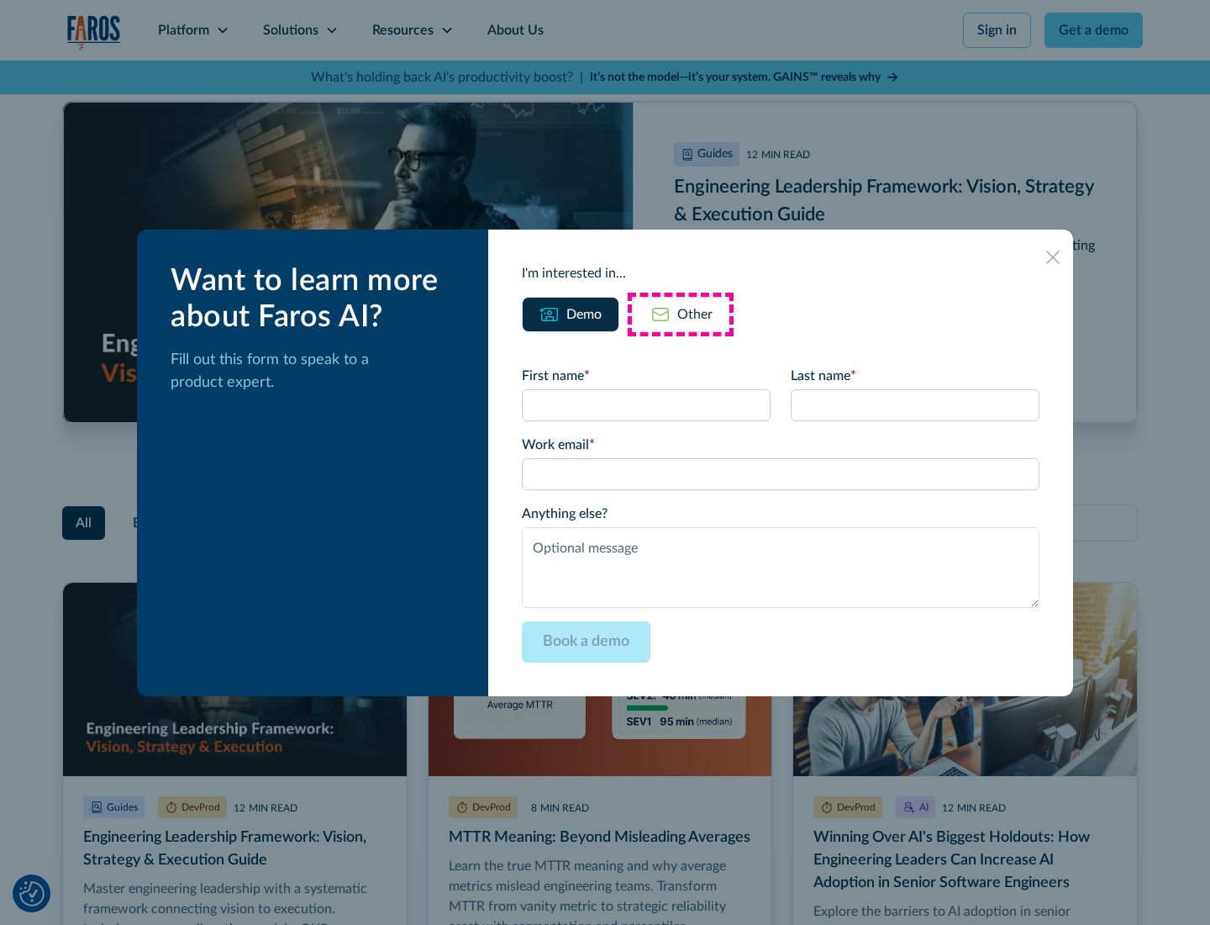
click at [681, 314] on div "Other" at bounding box center [695, 314] width 35 height 20
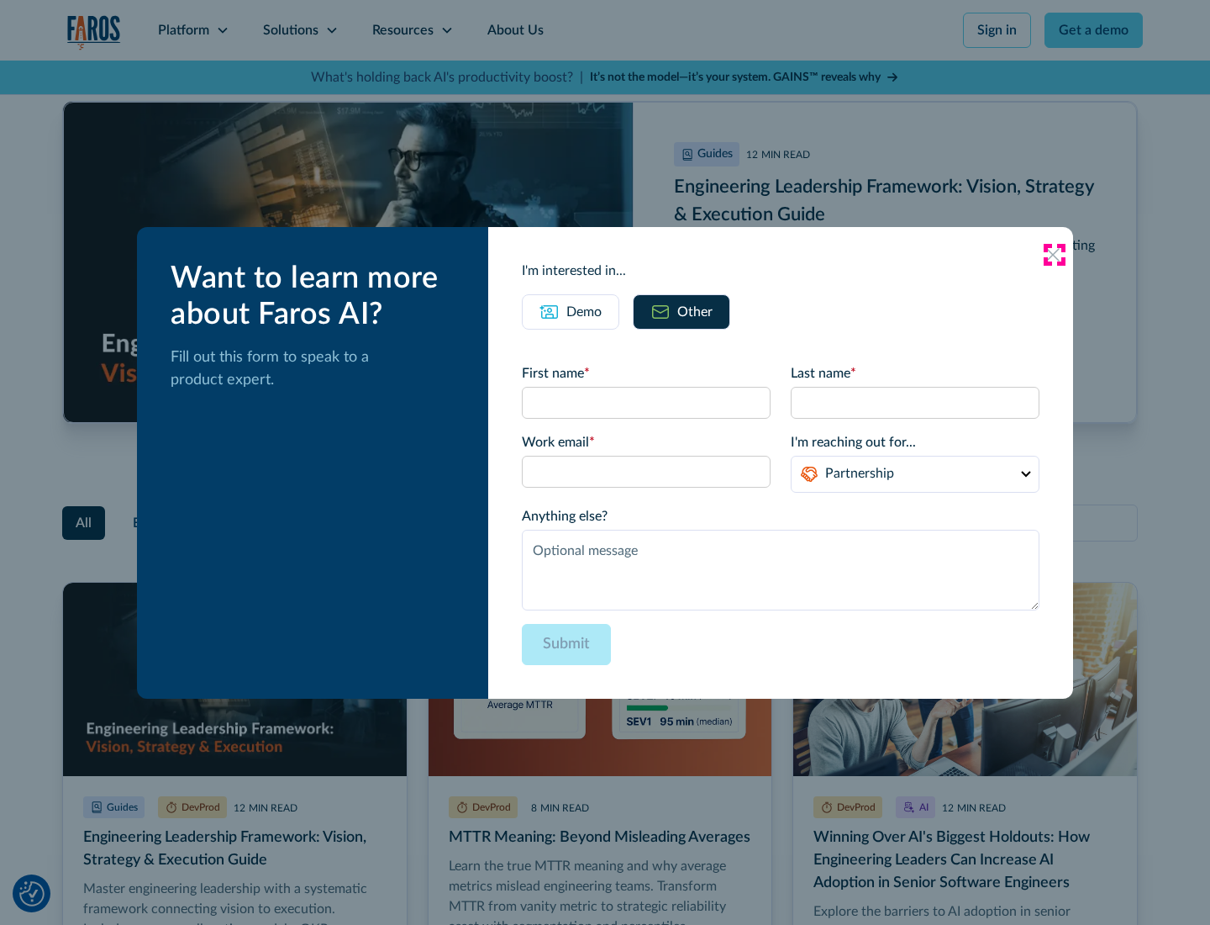
click at [1054, 254] on icon at bounding box center [1053, 254] width 13 height 13
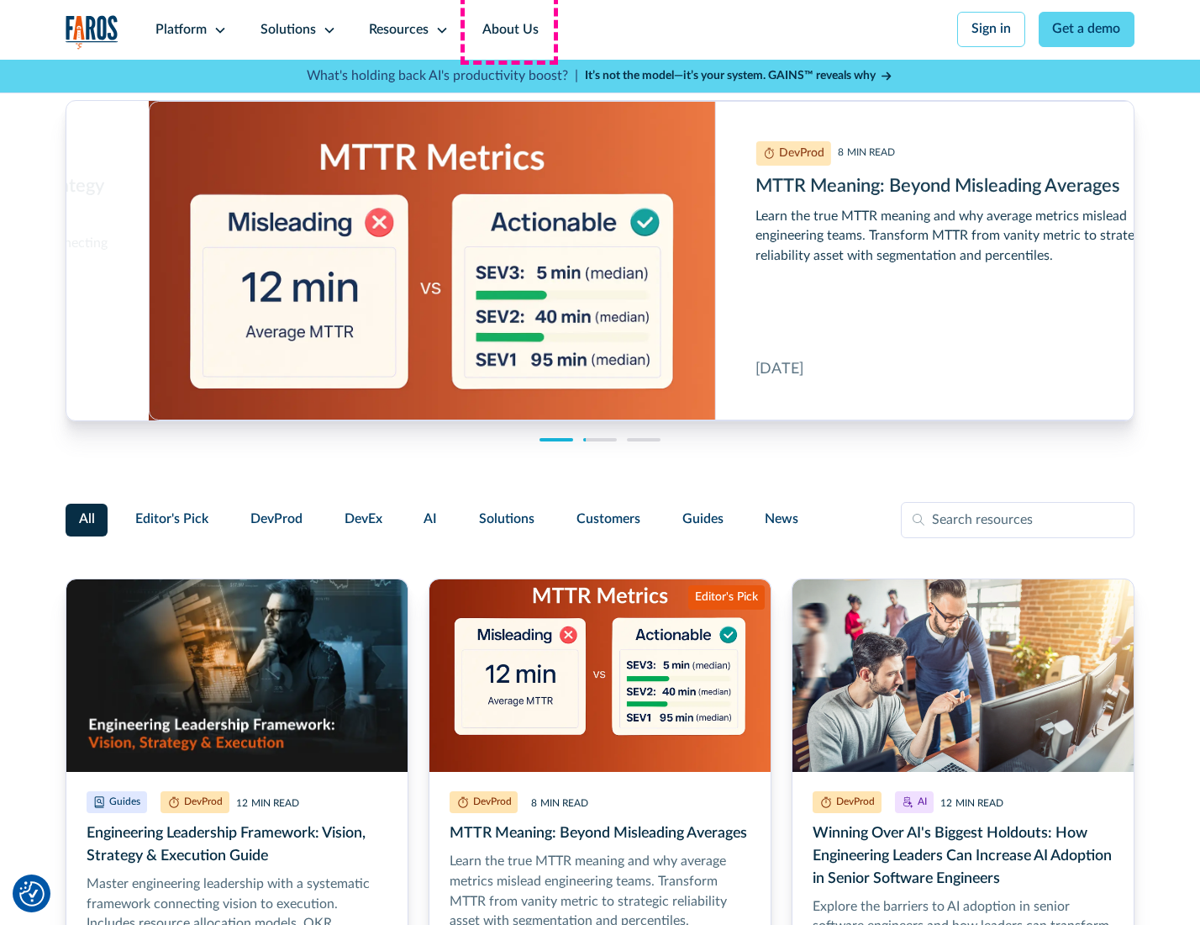
click at [509, 29] on link "About Us" at bounding box center [511, 30] width 90 height 60
